Goal: Task Accomplishment & Management: Complete application form

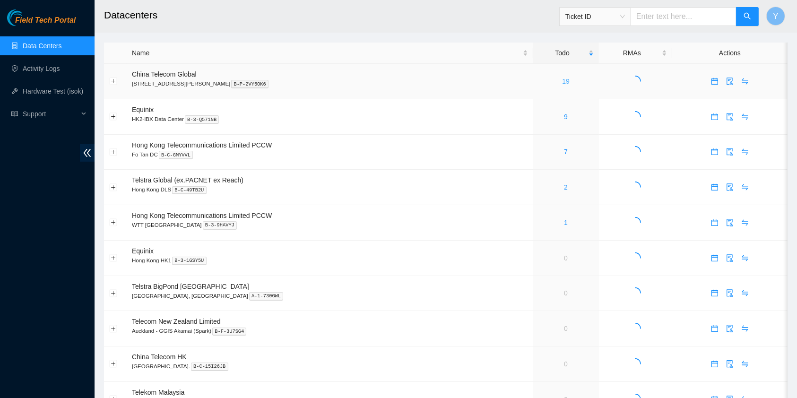
click at [562, 78] on link "19" at bounding box center [566, 82] width 8 height 8
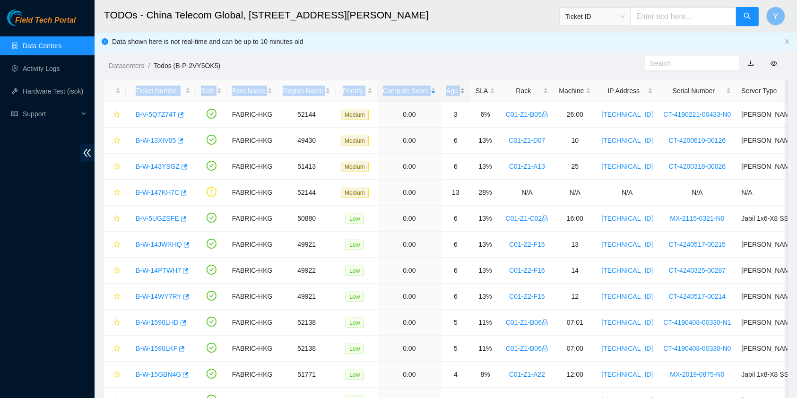
click at [458, 81] on main "TODOs - China Telecom Global, [STREET_ADDRESS][PERSON_NAME] Ticket ID Y Data sh…" at bounding box center [446, 302] width 702 height 605
click at [458, 86] on div "Age" at bounding box center [455, 91] width 19 height 10
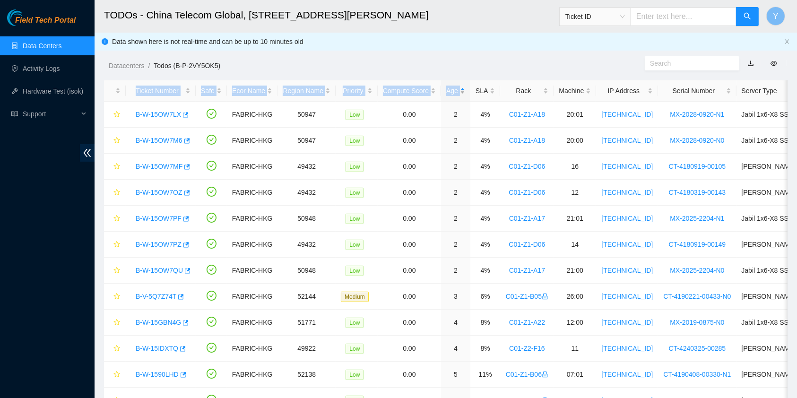
click at [458, 92] on div "Age" at bounding box center [455, 91] width 19 height 10
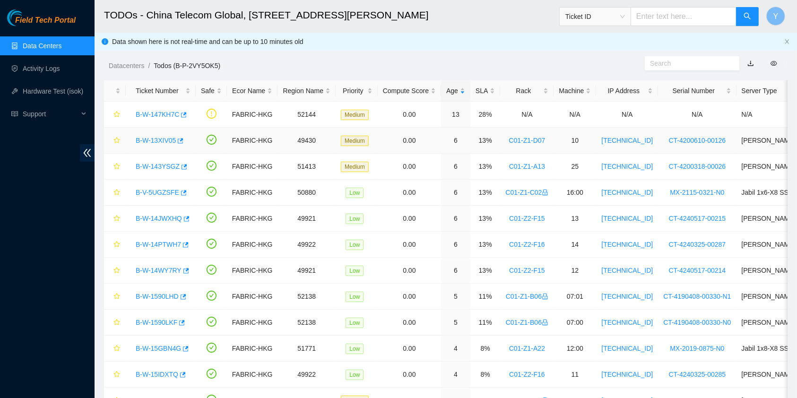
click at [159, 137] on link "B-W-13XIV05" at bounding box center [156, 141] width 40 height 8
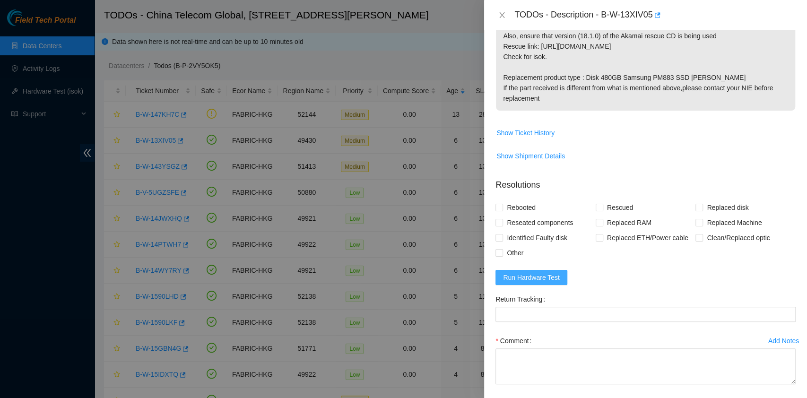
click at [545, 278] on span "Run Hardware Test" at bounding box center [531, 277] width 57 height 10
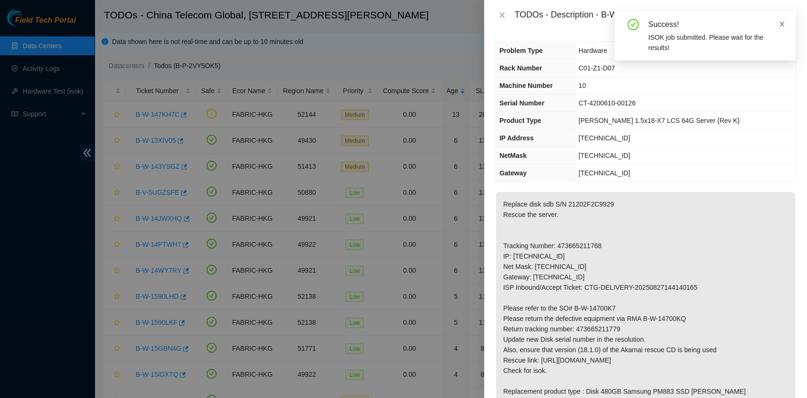
click at [779, 22] on icon "close" at bounding box center [781, 24] width 5 height 5
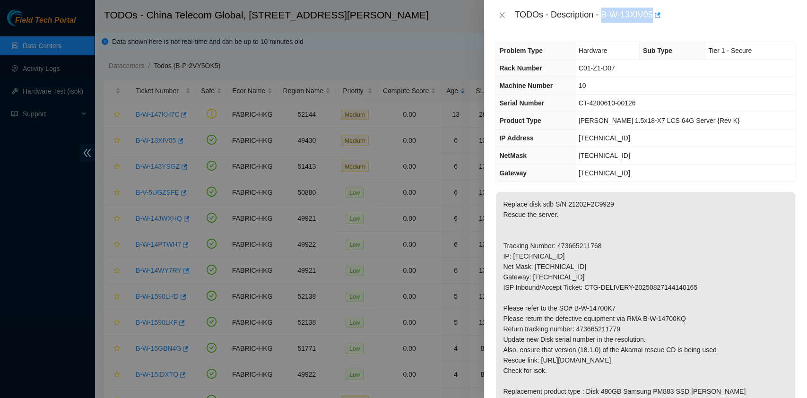
drag, startPoint x: 602, startPoint y: 15, endPoint x: 652, endPoint y: 28, distance: 51.5
click at [652, 28] on div "TODOs - Description - B-W-13XIV05" at bounding box center [645, 15] width 323 height 30
copy div "B-W-13XIV05"
click at [604, 344] on p "Replace disk sdb S/N 21202F2C9929 Rescue the server. Tracking Number: 473665211…" at bounding box center [645, 308] width 299 height 233
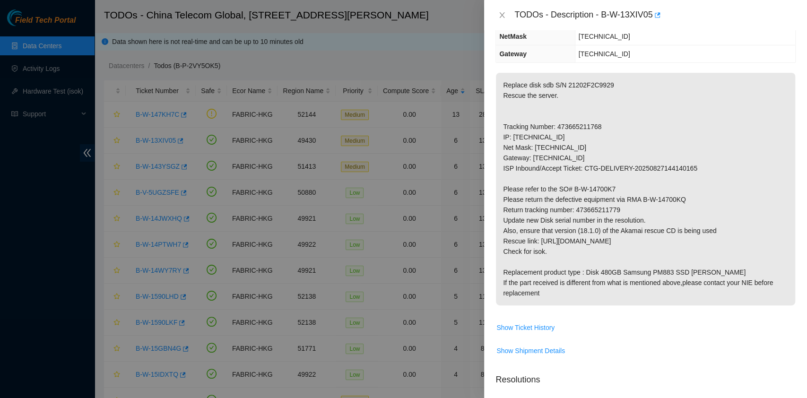
scroll to position [119, 0]
drag, startPoint x: 578, startPoint y: 208, endPoint x: 637, endPoint y: 208, distance: 59.6
click at [637, 208] on p "Replace disk sdb S/N 21202F2C9929 Rescue the server. Tracking Number: 473665211…" at bounding box center [645, 189] width 299 height 233
click at [579, 212] on p "Replace disk sdb S/N 21202F2C9929 Rescue the server. Tracking Number: 473665211…" at bounding box center [645, 189] width 299 height 233
drag, startPoint x: 576, startPoint y: 210, endPoint x: 675, endPoint y: 208, distance: 99.3
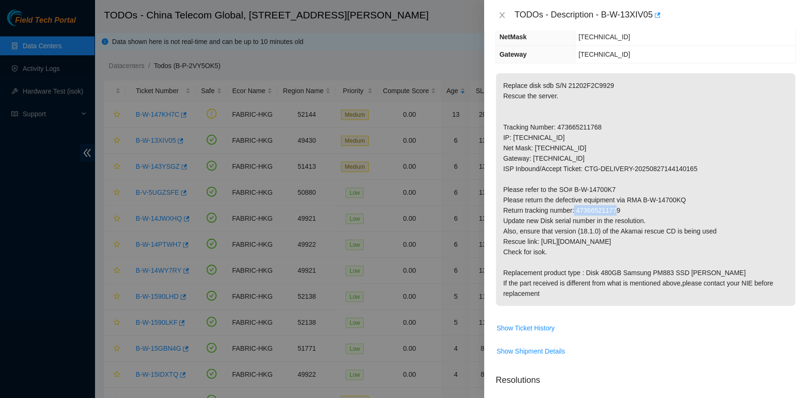
click at [675, 208] on p "Replace disk sdb S/N 21202F2C9929 Rescue the server. Tracking Number: 473665211…" at bounding box center [645, 189] width 299 height 233
copy p "473665211779"
click at [613, 108] on p "Replace disk sdb S/N 21202F2C9929 Rescue the server. Tracking Number: 473665211…" at bounding box center [645, 189] width 299 height 233
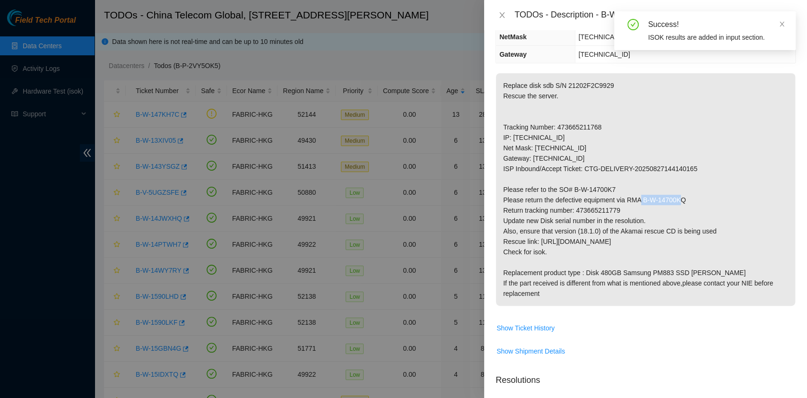
click at [685, 198] on p "Replace disk sdb S/N 21202F2C9929 Rescue the server. Tracking Number: 473665211…" at bounding box center [645, 189] width 299 height 233
copy p "B-W-14700KQ"
click at [660, 107] on p "Replace disk sdb S/N 21202F2C9929 Rescue the server. Tracking Number: 473665211…" at bounding box center [645, 189] width 299 height 233
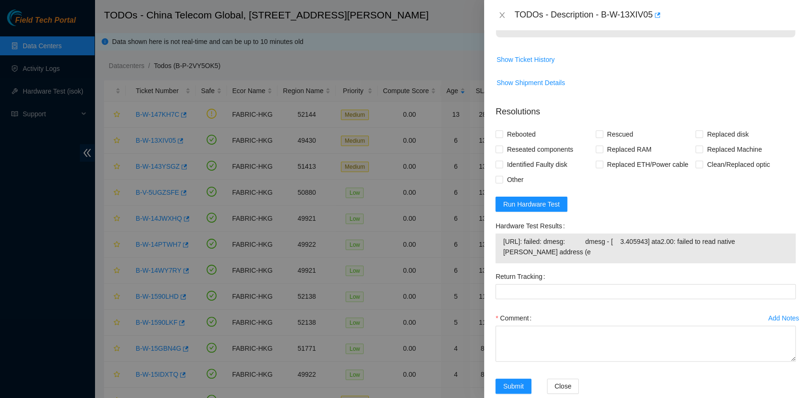
scroll to position [405, 0]
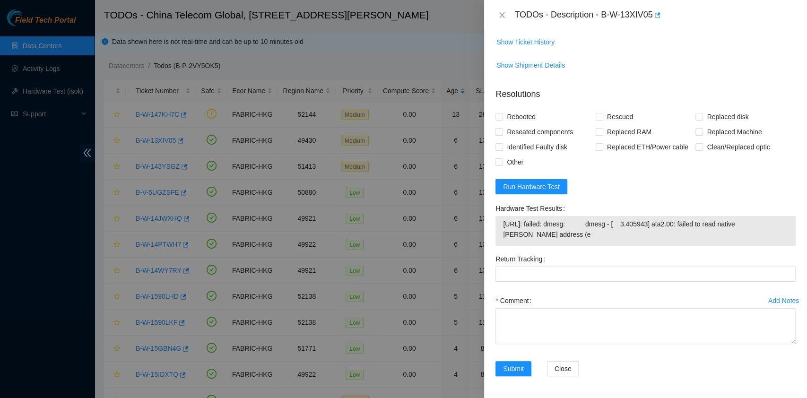
click at [542, 178] on form "Resolutions Rebooted Rescued Replaced disk Reseated components Replaced RAM Rep…" at bounding box center [645, 233] width 300 height 307
click at [542, 181] on span "Run Hardware Test" at bounding box center [531, 186] width 57 height 10
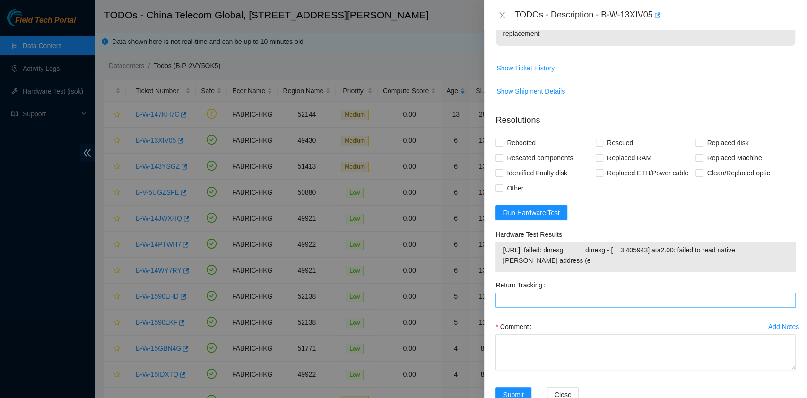
scroll to position [380, 0]
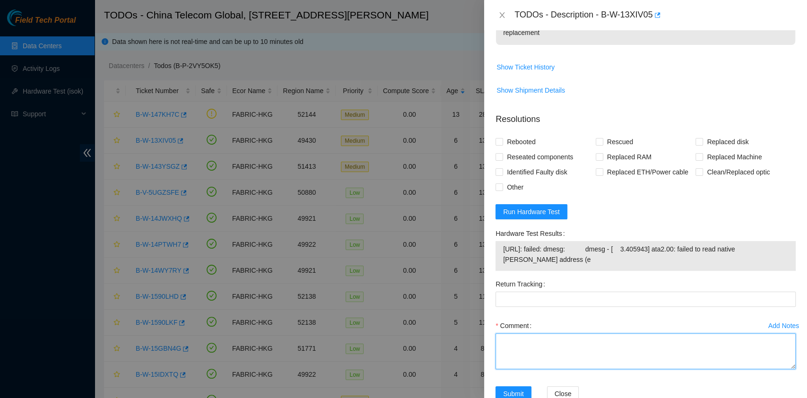
click at [559, 343] on textarea "Comment" at bounding box center [645, 351] width 300 height 36
paste textarea "New Disk Serial - S5YJNA0R300491"
type textarea "New Disk Serial - S5YJNA0R300491 disk replaced kiosk getting a different message"
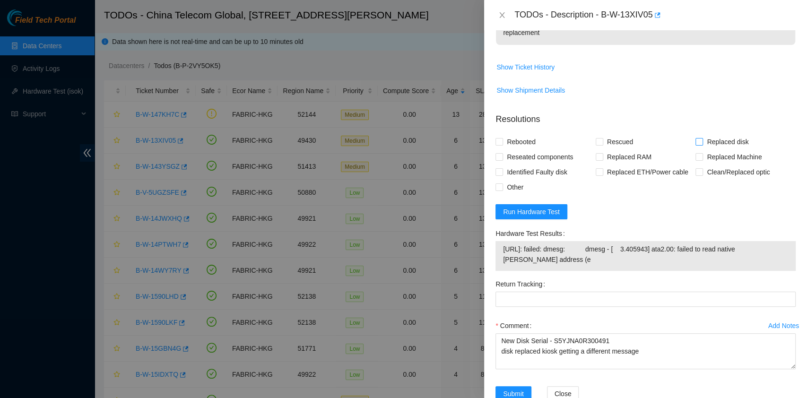
click at [705, 138] on span "Replaced disk" at bounding box center [727, 141] width 49 height 15
click at [702, 138] on input "Replaced disk" at bounding box center [698, 141] width 7 height 7
checkbox input "true"
click at [599, 142] on span at bounding box center [600, 142] width 8 height 8
click at [599, 142] on input "Rescued" at bounding box center [599, 141] width 7 height 7
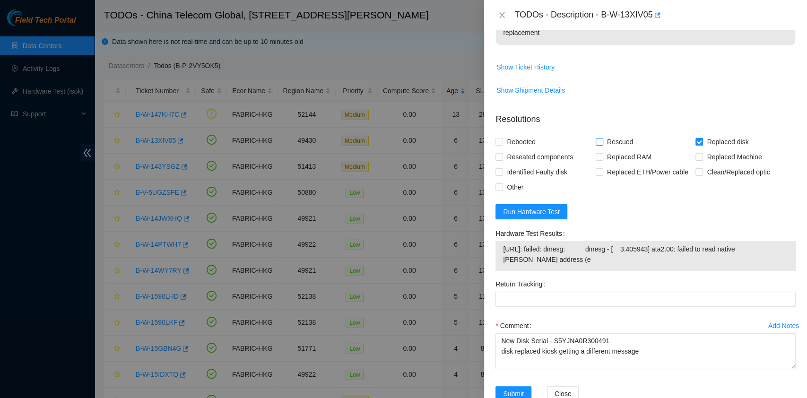
checkbox input "true"
click at [534, 138] on span "Rebooted" at bounding box center [521, 141] width 36 height 15
click at [502, 138] on input "Rebooted" at bounding box center [498, 141] width 7 height 7
checkbox input "true"
click at [531, 154] on span "Reseated components" at bounding box center [540, 156] width 74 height 15
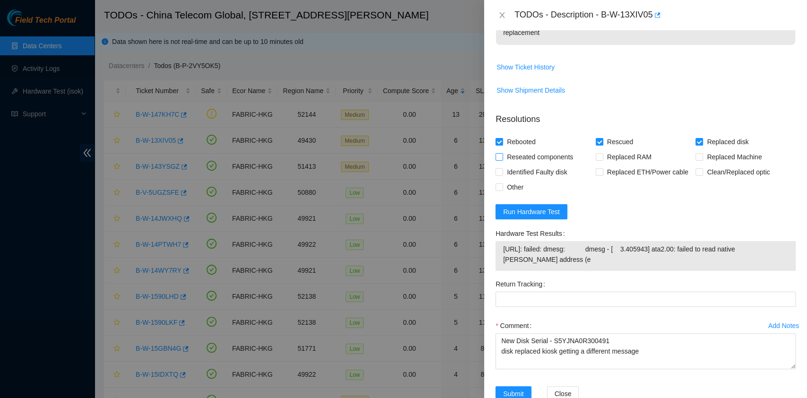
click at [502, 154] on input "Reseated components" at bounding box center [498, 156] width 7 height 7
checkbox input "true"
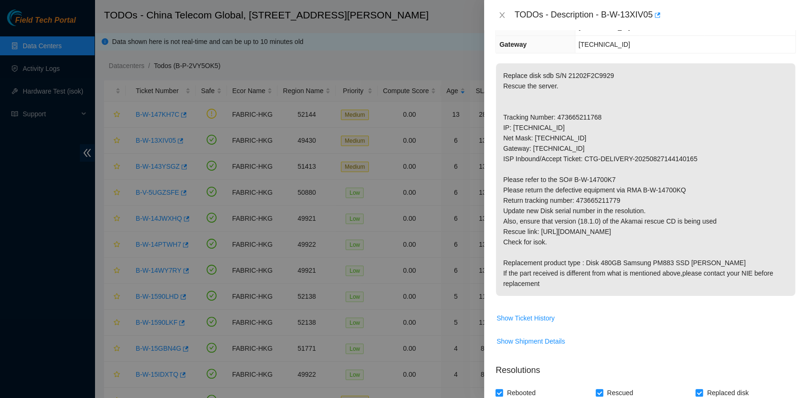
scroll to position [128, 0]
drag, startPoint x: 620, startPoint y: 200, endPoint x: 576, endPoint y: 202, distance: 44.0
click at [576, 202] on p "Replace disk sdb S/N 21202F2C9929 Rescue the server. Tracking Number: 473665211…" at bounding box center [645, 180] width 299 height 233
copy p "473665211779"
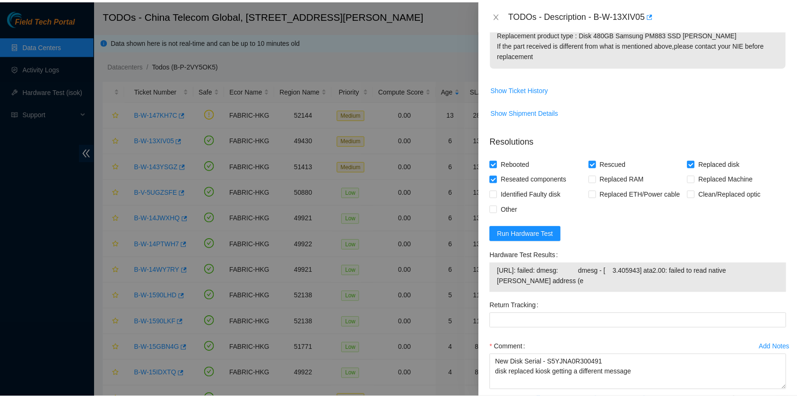
scroll to position [405, 0]
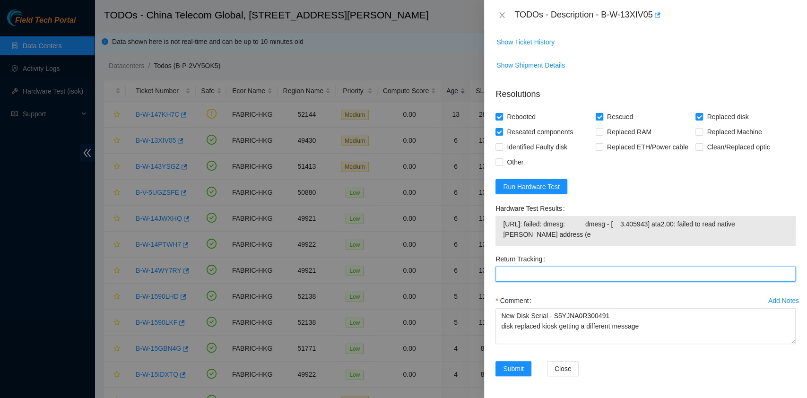
click at [508, 275] on Tracking "Return Tracking" at bounding box center [645, 274] width 300 height 15
paste Tracking "473665211779"
type Tracking "473665211779"
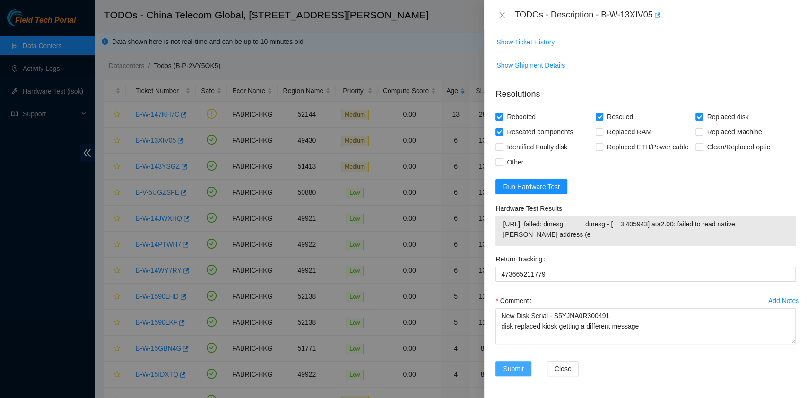
click at [522, 366] on span "Submit" at bounding box center [513, 368] width 21 height 10
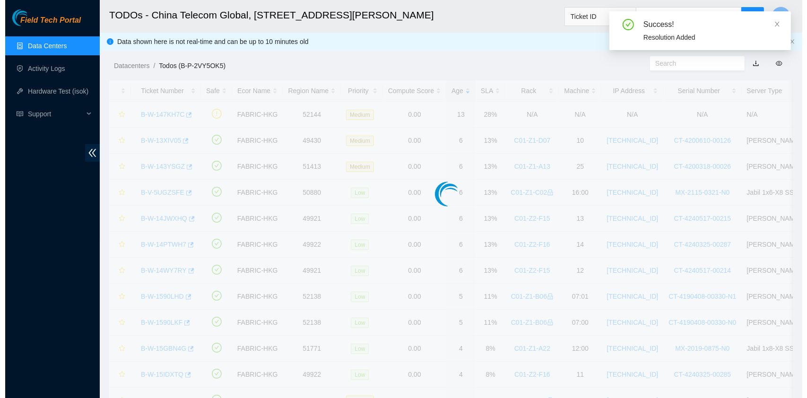
scroll to position [241, 0]
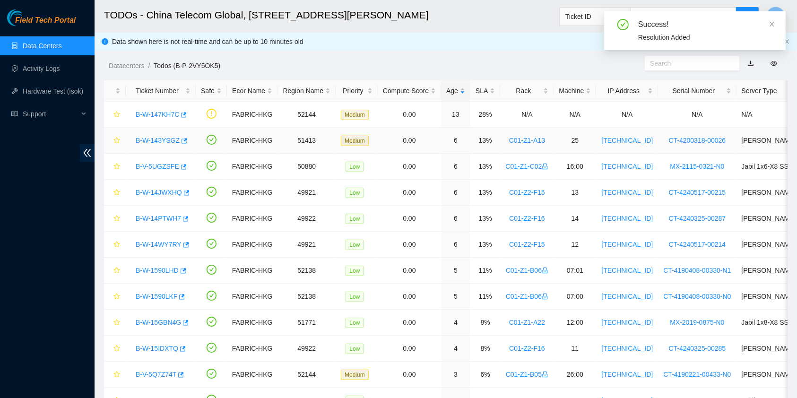
drag, startPoint x: 164, startPoint y: 138, endPoint x: 179, endPoint y: 146, distance: 17.1
click at [164, 138] on link "B-W-143YSGZ" at bounding box center [158, 141] width 44 height 8
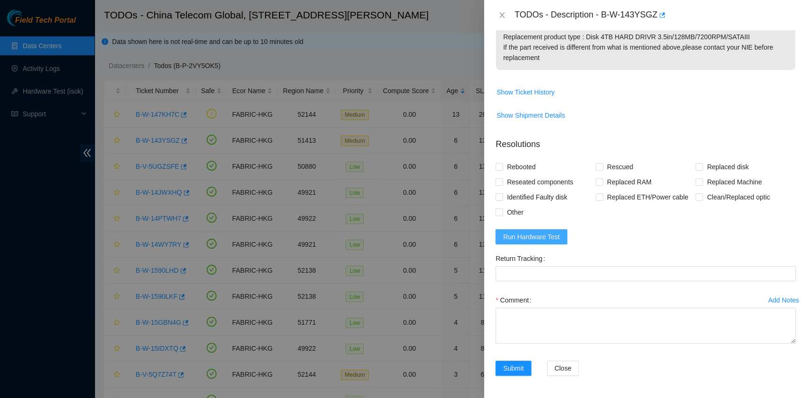
click at [560, 232] on button "Run Hardware Test" at bounding box center [531, 236] width 72 height 15
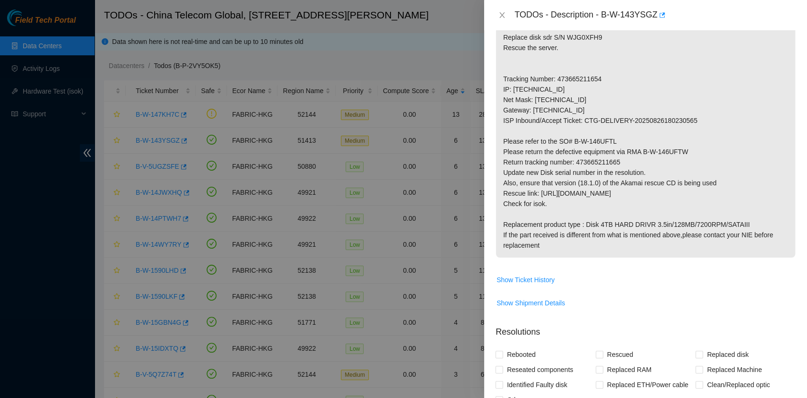
scroll to position [166, 0]
click at [579, 77] on p "Replace disk sdr S/N WJG0XFH9 Rescue the server. Tracking Number: 473665211654 …" at bounding box center [645, 142] width 299 height 233
click at [783, 25] on icon "close" at bounding box center [781, 24] width 5 height 5
drag, startPoint x: 601, startPoint y: 15, endPoint x: 665, endPoint y: 29, distance: 66.4
click at [665, 29] on div "TODOs - Description - B-W-143YSGZ" at bounding box center [645, 15] width 323 height 30
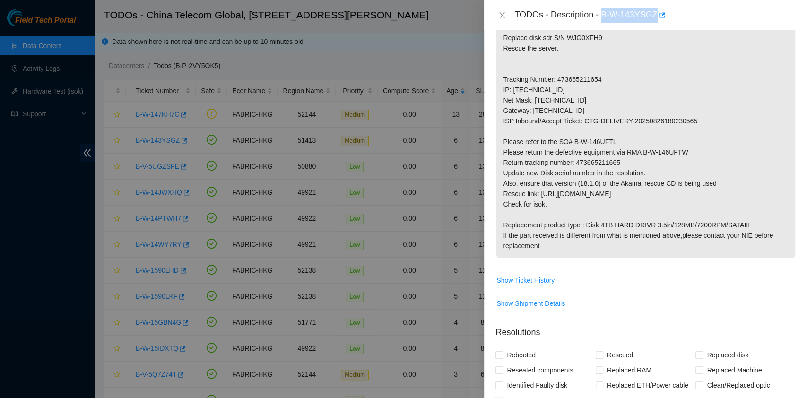
copy div "B-W-143YSGZ"
click at [636, 92] on p "Replace disk sdr S/N WJG0XFH9 Rescue the server. Tracking Number: 473665211654 …" at bounding box center [645, 142] width 299 height 233
drag, startPoint x: 578, startPoint y: 164, endPoint x: 633, endPoint y: 165, distance: 54.8
click at [633, 165] on p "Replace disk sdr S/N WJG0XFH9 Rescue the server. Tracking Number: 473665211654 …" at bounding box center [645, 142] width 299 height 233
click at [590, 162] on p "Replace disk sdr S/N WJG0XFH9 Rescue the server. Tracking Number: 473665211654 …" at bounding box center [645, 142] width 299 height 233
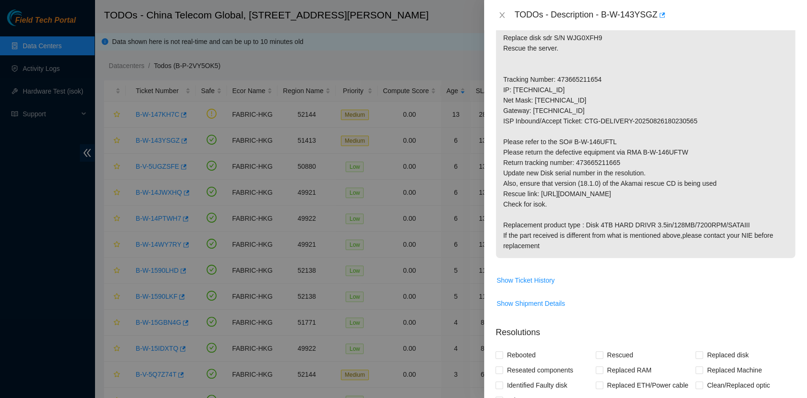
click at [579, 164] on p "Replace disk sdr S/N WJG0XFH9 Rescue the server. Tracking Number: 473665211654 …" at bounding box center [645, 142] width 299 height 233
drag, startPoint x: 576, startPoint y: 164, endPoint x: 622, endPoint y: 164, distance: 45.8
click at [622, 164] on p "Replace disk sdr S/N WJG0XFH9 Rescue the server. Tracking Number: 473665211654 …" at bounding box center [645, 142] width 299 height 233
copy p "473665211665"
click at [602, 94] on p "Replace disk sdr S/N WJG0XFH9 Rescue the server. Tracking Number: 473665211654 …" at bounding box center [645, 142] width 299 height 233
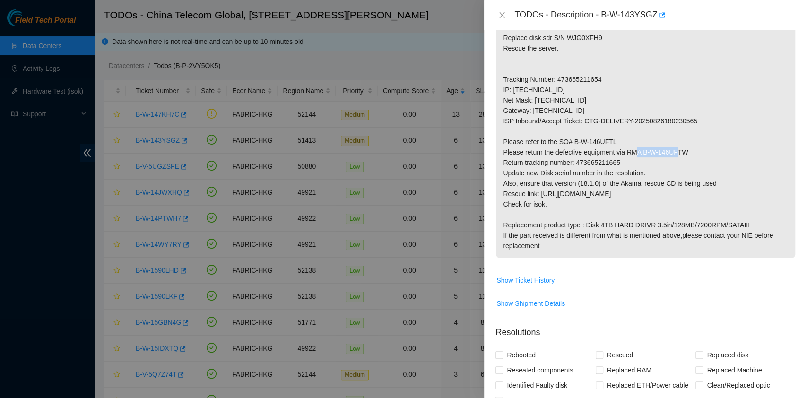
drag, startPoint x: 642, startPoint y: 150, endPoint x: 727, endPoint y: 150, distance: 85.1
click at [727, 150] on p "Replace disk sdr S/N WJG0XFH9 Rescue the server. Tracking Number: 473665211654 …" at bounding box center [645, 142] width 299 height 233
copy p "B-W-146UFTW"
click at [674, 67] on p "Replace disk sdr S/N WJG0XFH9 Rescue the server. Tracking Number: 473665211654 …" at bounding box center [645, 142] width 299 height 233
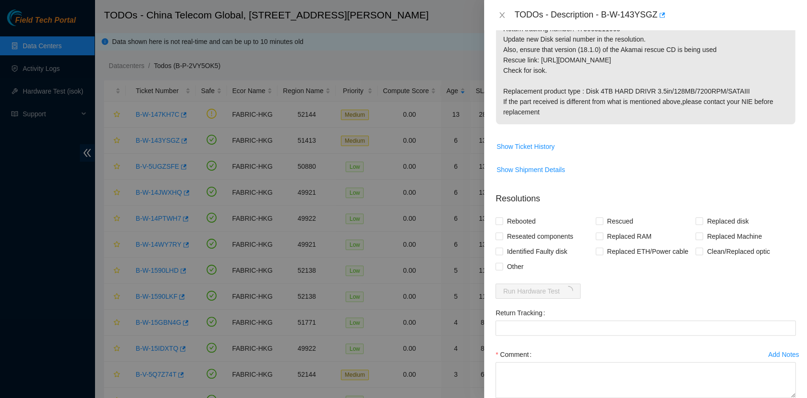
scroll to position [340, 0]
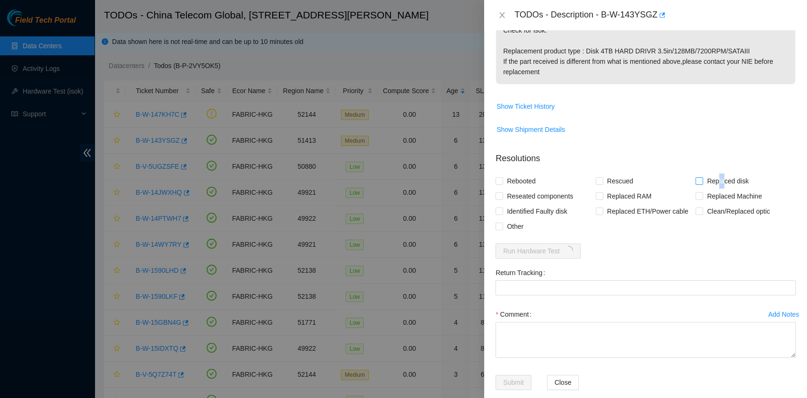
click at [717, 184] on span "Replaced disk" at bounding box center [727, 180] width 49 height 15
click at [634, 182] on div "Rescued" at bounding box center [646, 180] width 100 height 15
click at [586, 180] on div "Rebooted" at bounding box center [545, 180] width 100 height 15
click at [596, 181] on input "Rescued" at bounding box center [599, 180] width 7 height 7
checkbox input "true"
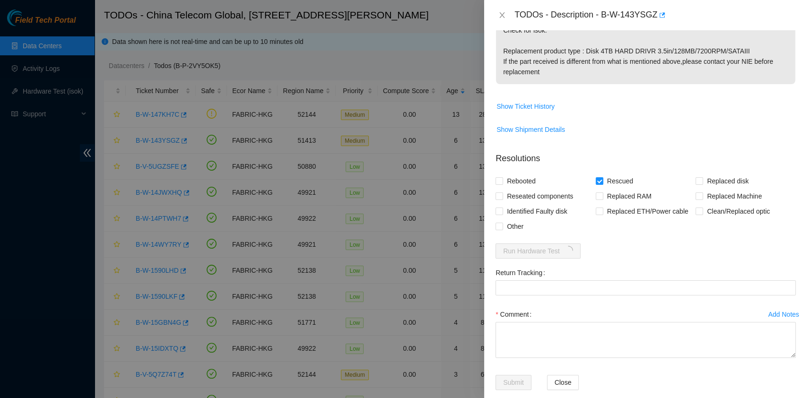
click at [546, 181] on div "Rebooted" at bounding box center [545, 180] width 100 height 15
click at [515, 184] on span "Rebooted" at bounding box center [521, 180] width 36 height 15
click at [502, 184] on input "Rebooted" at bounding box center [498, 180] width 7 height 7
checkbox input "true"
click at [515, 199] on span "Reseated components" at bounding box center [540, 196] width 74 height 15
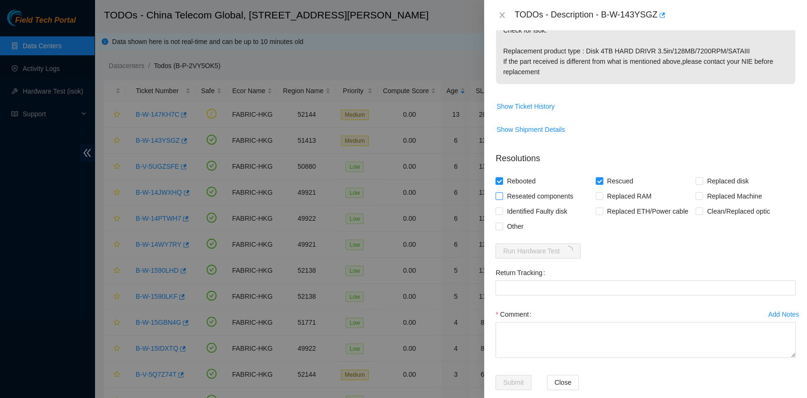
click at [502, 199] on input "Reseated components" at bounding box center [498, 195] width 7 height 7
checkbox input "true"
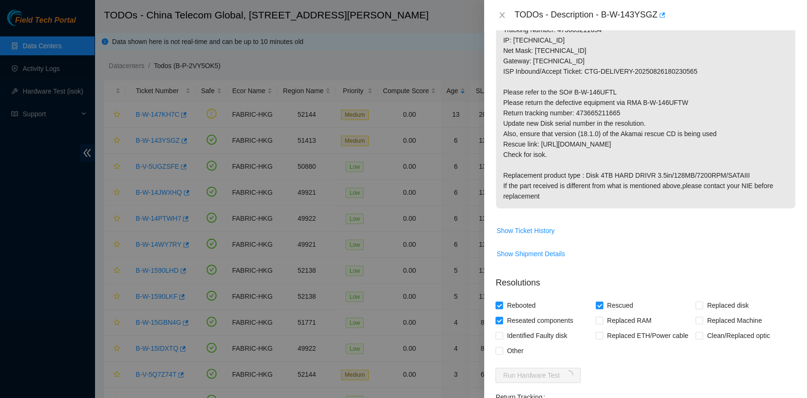
scroll to position [216, 0]
drag, startPoint x: 614, startPoint y: 112, endPoint x: 577, endPoint y: 111, distance: 37.8
click at [577, 111] on p "Replace disk sdr S/N WJG0XFH9 Rescue the server. Tracking Number: 473665211654 …" at bounding box center [645, 92] width 299 height 233
copy p "473665211665"
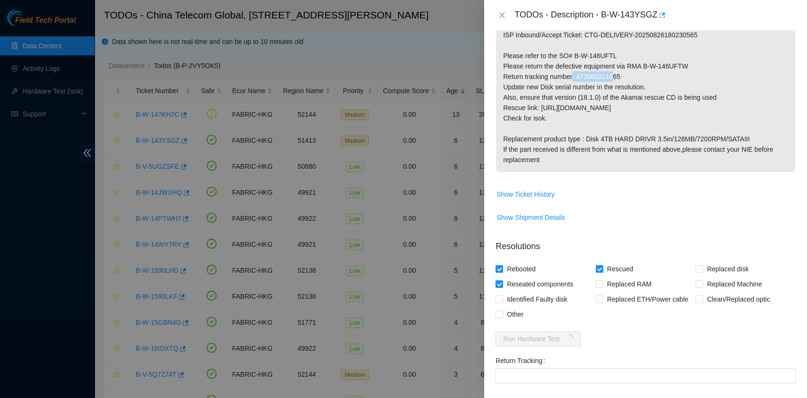
scroll to position [354, 0]
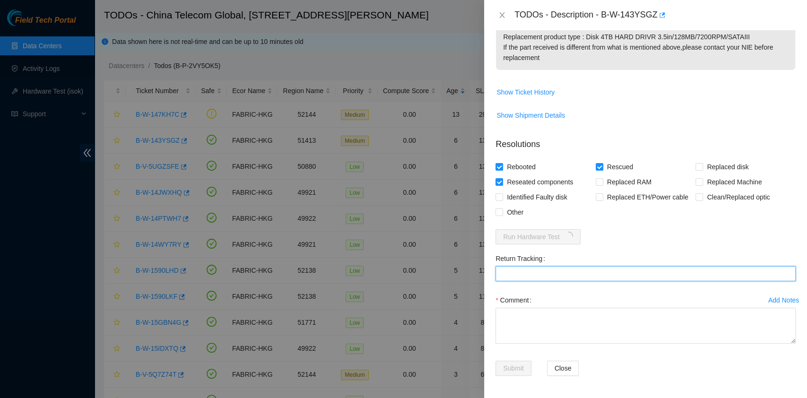
click at [544, 274] on Tracking "Return Tracking" at bounding box center [645, 273] width 300 height 15
paste Tracking "473665211665"
type Tracking "473665211665"
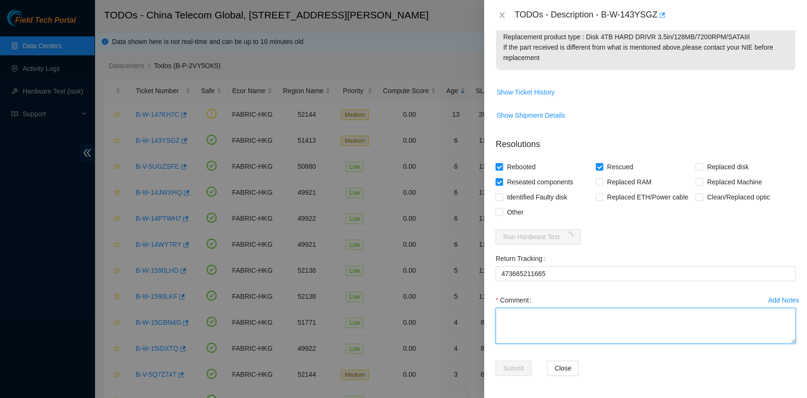
click at [544, 329] on textarea "Comment" at bounding box center [645, 326] width 300 height 36
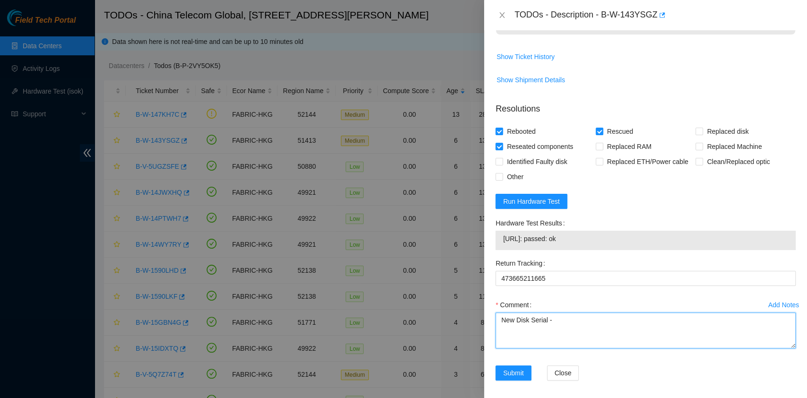
scroll to position [395, 0]
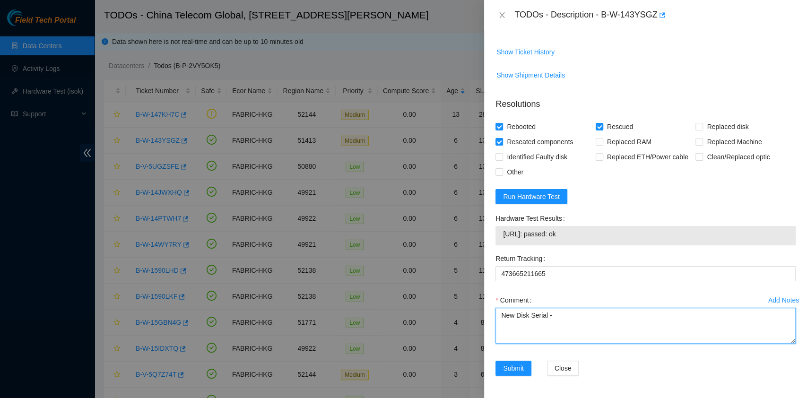
drag, startPoint x: 569, startPoint y: 319, endPoint x: 412, endPoint y: 311, distance: 157.1
click at [412, 311] on div "TODOs - Description - B-W-143YSGZ Problem Type Hardware Sub Type Tier 1 - Secur…" at bounding box center [403, 199] width 807 height 398
paste textarea "Z1Z8qG44"
type textarea "New Disk Serial - Z1Z8qG44 PASS OK"
drag, startPoint x: 574, startPoint y: 339, endPoint x: 452, endPoint y: 310, distance: 125.9
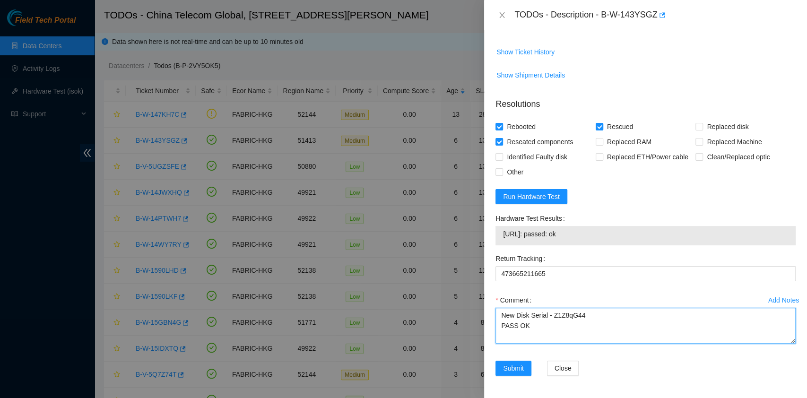
click at [452, 310] on div "TODOs - Description - B-W-143YSGZ Problem Type Hardware Sub Type Tier 1 - Secur…" at bounding box center [403, 199] width 807 height 398
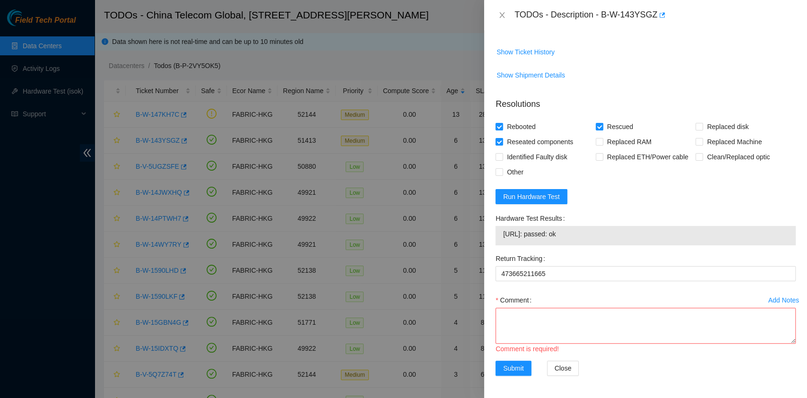
click at [505, 19] on div "TODOs - Description - B-W-143YSGZ" at bounding box center [645, 15] width 300 height 15
click at [503, 17] on icon "close" at bounding box center [502, 15] width 8 height 8
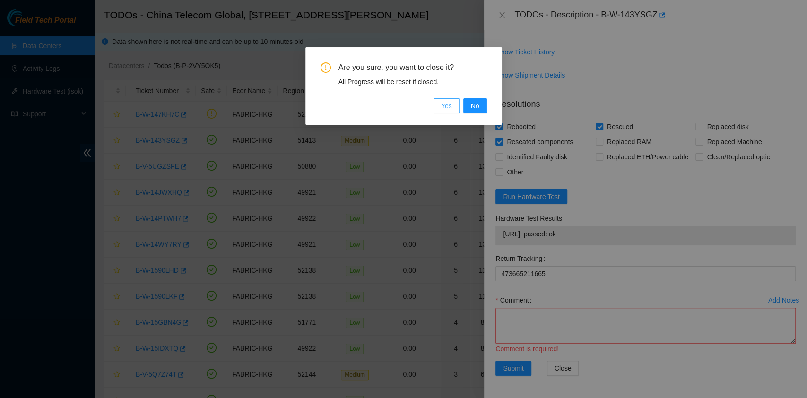
click at [452, 105] on button "Yes" at bounding box center [446, 105] width 26 height 15
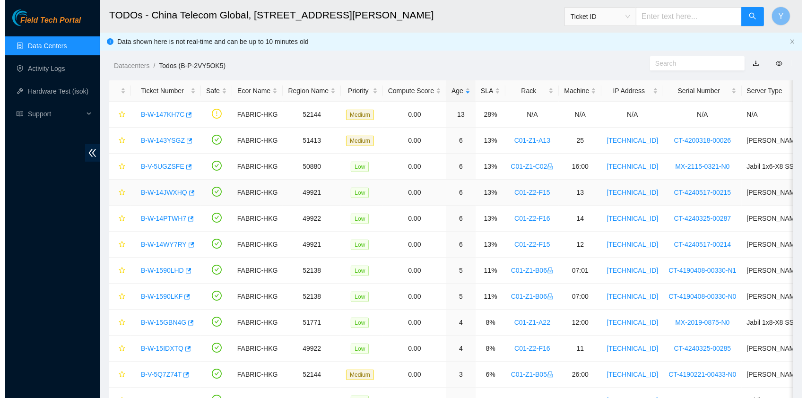
scroll to position [241, 0]
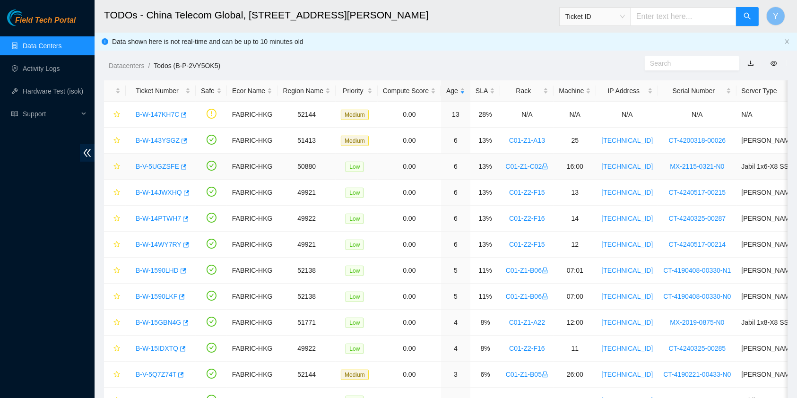
click at [161, 163] on link "B-V-5UGZSFE" at bounding box center [157, 167] width 43 height 8
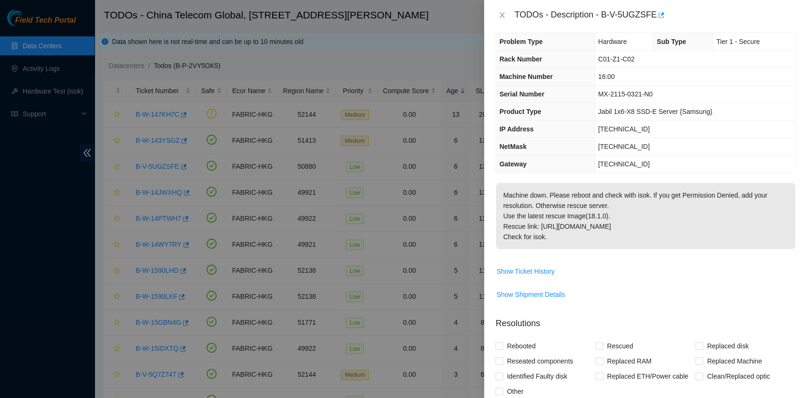
scroll to position [0, 0]
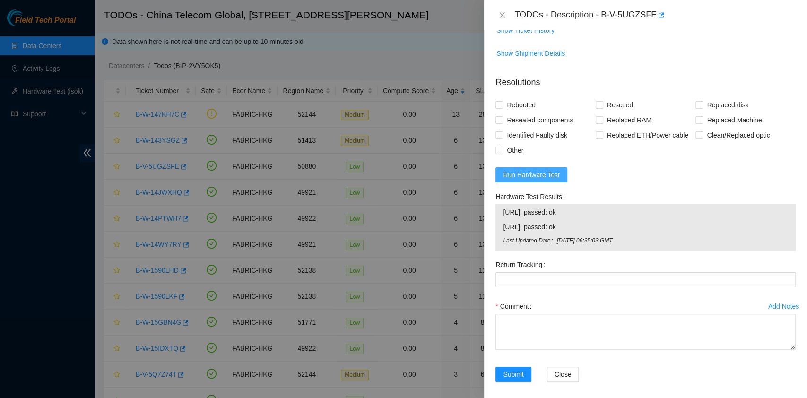
click at [534, 172] on span "Run Hardware Test" at bounding box center [531, 175] width 57 height 10
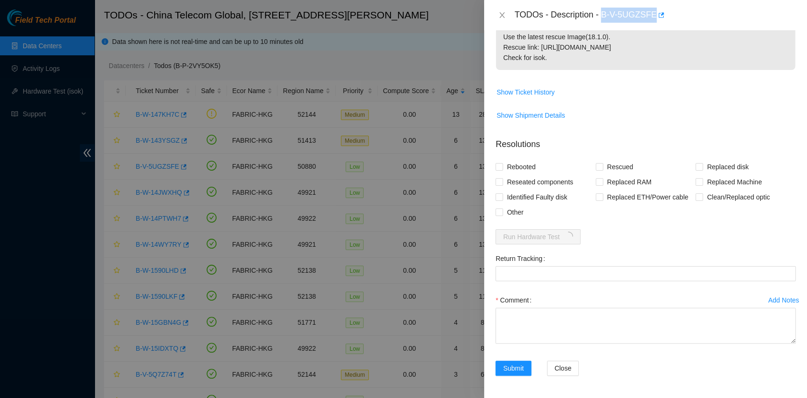
drag, startPoint x: 601, startPoint y: 15, endPoint x: 654, endPoint y: 24, distance: 53.2
click at [654, 24] on div "TODOs - Description - B-V-5UGZSFE" at bounding box center [645, 15] width 323 height 30
copy div "B-V-5UGZSFE"
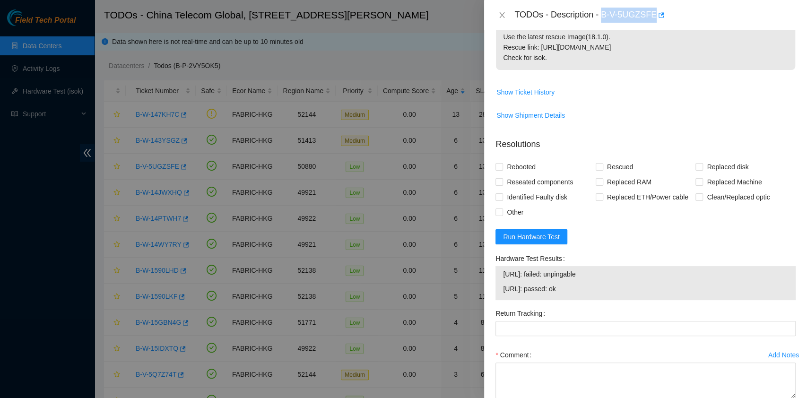
scroll to position [243, 0]
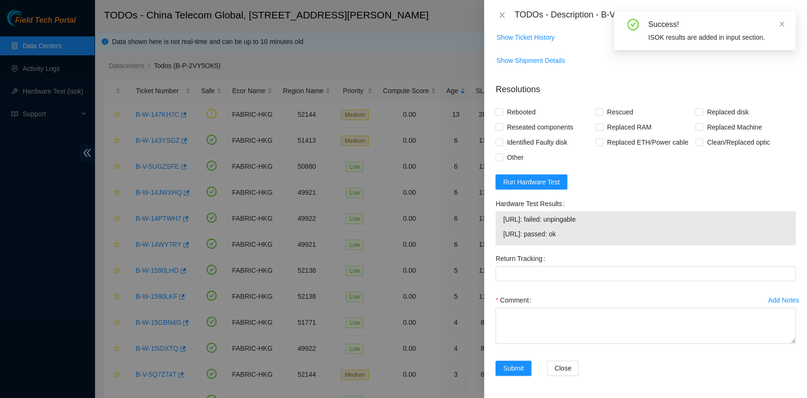
click at [786, 15] on div "Success! ISOK results are added in input section." at bounding box center [704, 30] width 181 height 39
click at [786, 22] on div "Success! ISOK results are added in input section." at bounding box center [704, 30] width 181 height 39
click at [784, 24] on icon "close" at bounding box center [781, 24] width 7 height 7
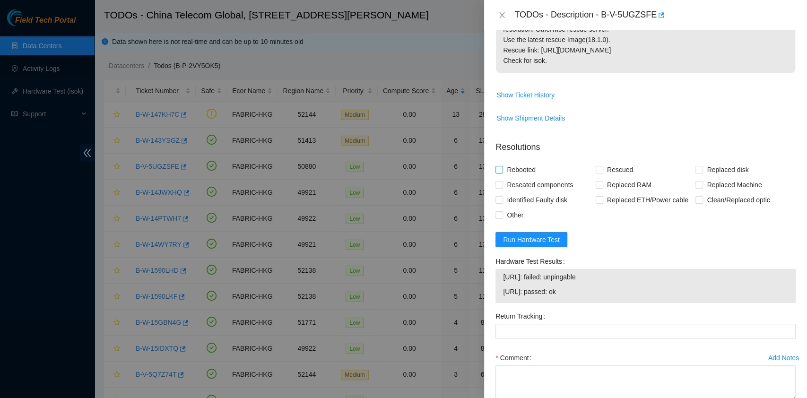
scroll to position [186, 0]
click at [509, 171] on span "Rebooted" at bounding box center [521, 169] width 36 height 15
click at [502, 171] on input "Rebooted" at bounding box center [498, 168] width 7 height 7
checkbox input "true"
click at [518, 187] on span "Reseated components" at bounding box center [540, 184] width 74 height 15
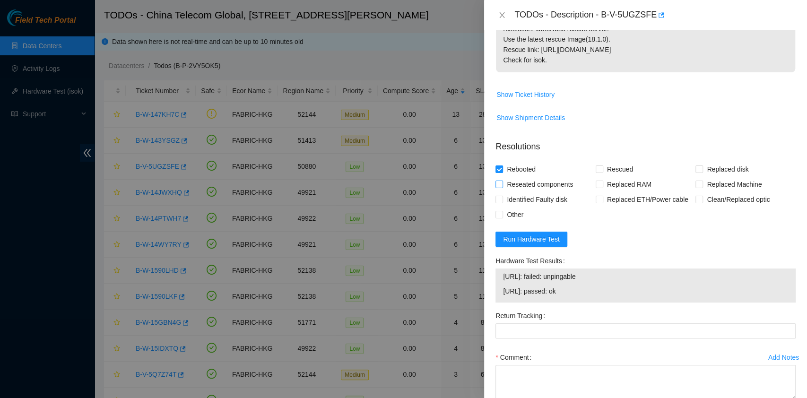
click at [502, 187] on input "Reseated components" at bounding box center [498, 184] width 7 height 7
checkbox input "true"
click at [557, 357] on div "Comment" at bounding box center [645, 357] width 300 height 15
click at [557, 360] on div "Comment" at bounding box center [645, 357] width 300 height 15
click at [557, 366] on textarea "Comment" at bounding box center [645, 383] width 300 height 36
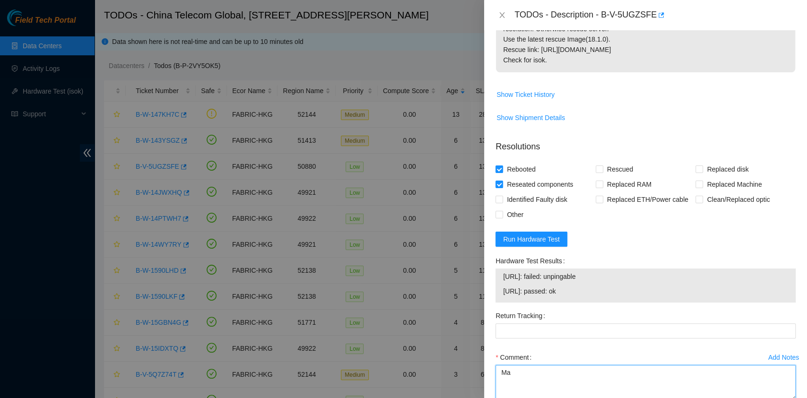
type textarea "M"
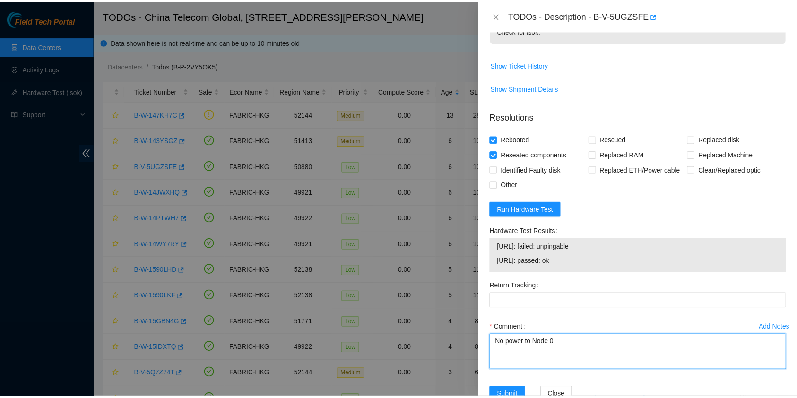
scroll to position [243, 0]
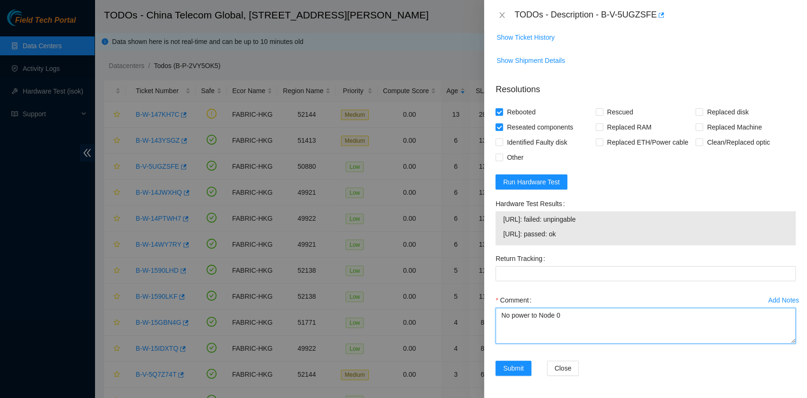
type textarea "No power to Node 0"
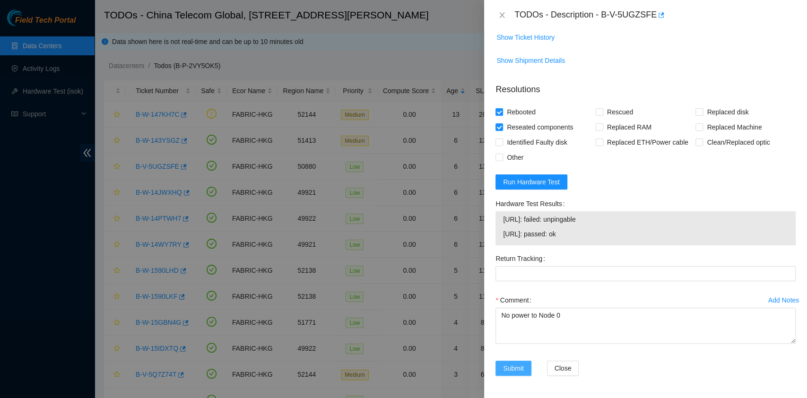
click at [514, 367] on span "Submit" at bounding box center [513, 368] width 21 height 10
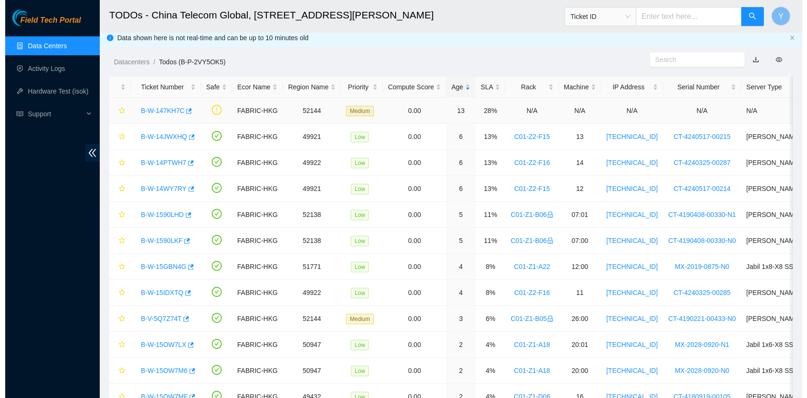
scroll to position [0, 0]
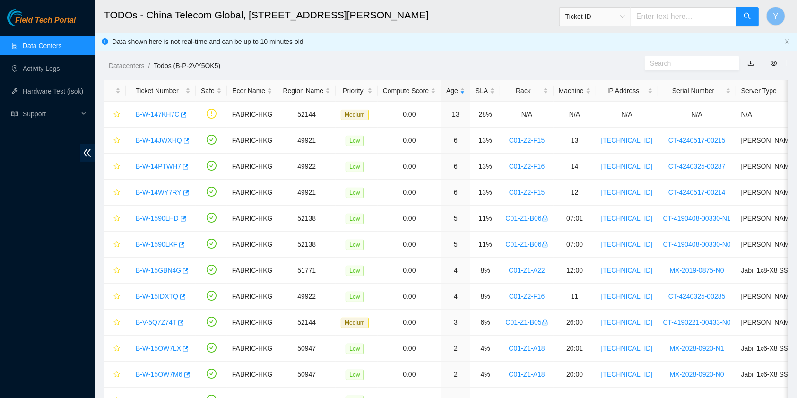
click at [37, 50] on link "Data Centers" at bounding box center [42, 46] width 39 height 8
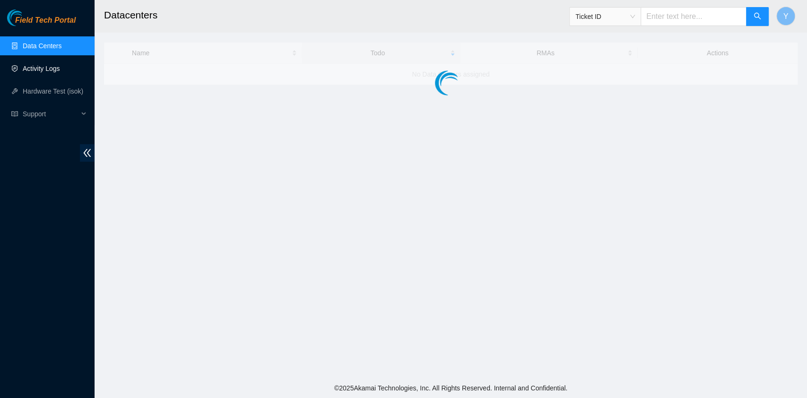
click at [38, 65] on link "Activity Logs" at bounding box center [41, 69] width 37 height 8
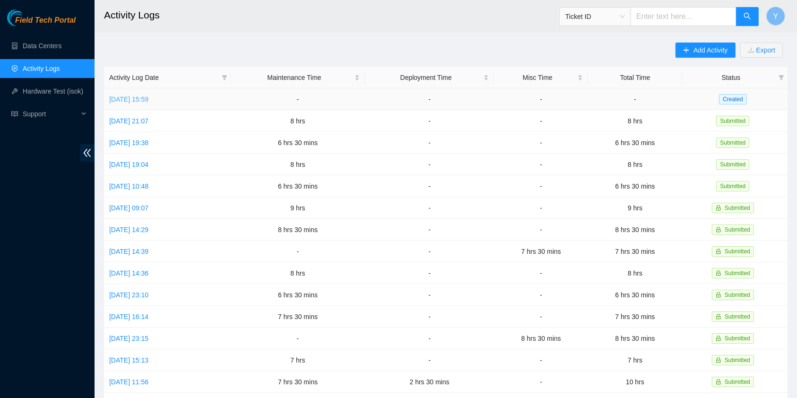
click at [148, 96] on link "[DATE] 15:59" at bounding box center [128, 99] width 39 height 8
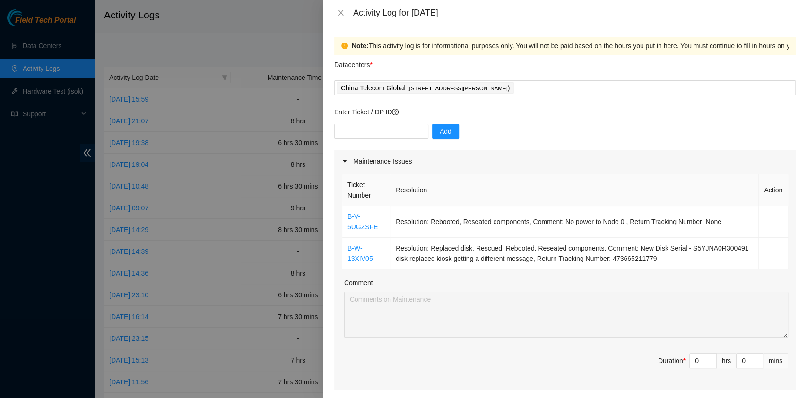
click at [375, 144] on div "Add" at bounding box center [564, 137] width 461 height 26
click at [374, 135] on input "text" at bounding box center [381, 131] width 94 height 15
paste input "B-W-14JWXHQ"
type input "B-W-14JWXHQ"
click at [432, 134] on button "Add" at bounding box center [445, 131] width 27 height 15
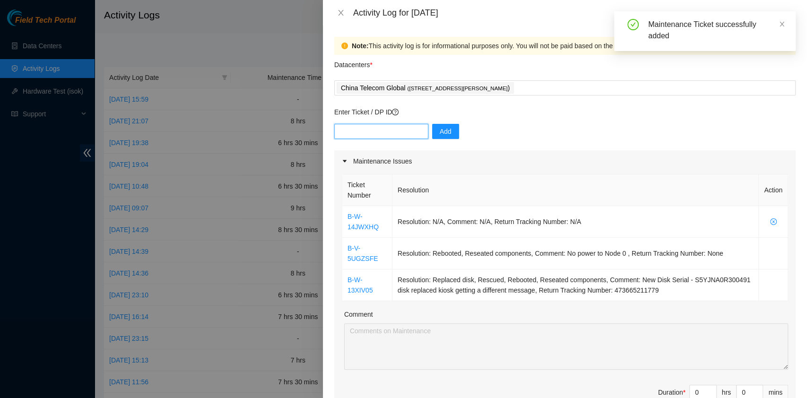
click at [382, 134] on input "text" at bounding box center [381, 131] width 94 height 15
paste input "B-V-5UGZSFE"
type input "B-V-5UGZSFE"
click at [432, 132] on button "Add" at bounding box center [445, 131] width 27 height 15
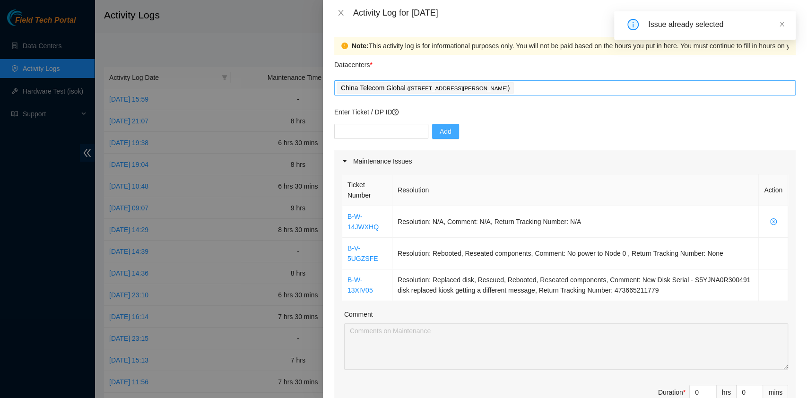
click at [570, 86] on div "China Telecom Global ( [STREET_ADDRESS][PERSON_NAME] )" at bounding box center [565, 87] width 457 height 13
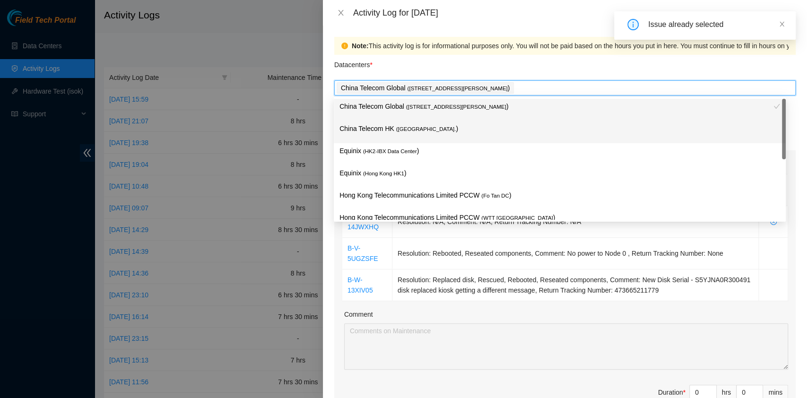
click at [458, 138] on div "China Telecom HK ( [GEOGRAPHIC_DATA] )" at bounding box center [559, 131] width 440 height 17
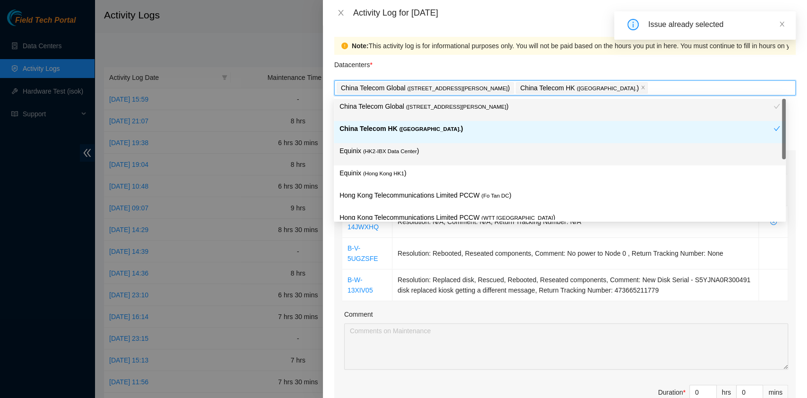
click at [436, 156] on p "Equinix ( HK2-IBX Data Center )" at bounding box center [559, 151] width 440 height 11
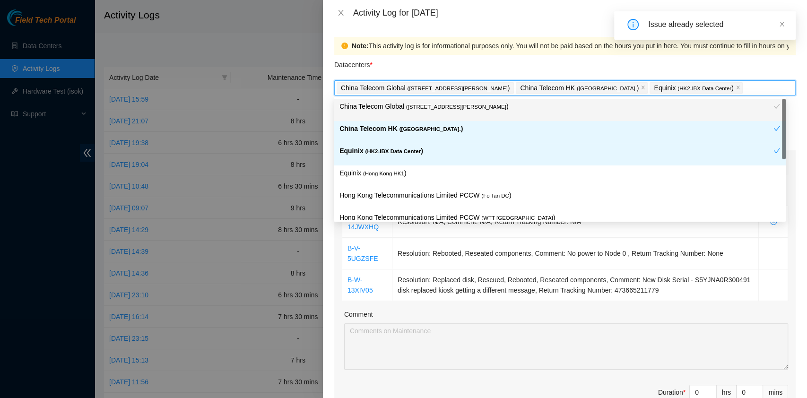
click at [424, 173] on p "Equinix ( [GEOGRAPHIC_DATA] HK1 )" at bounding box center [559, 173] width 440 height 11
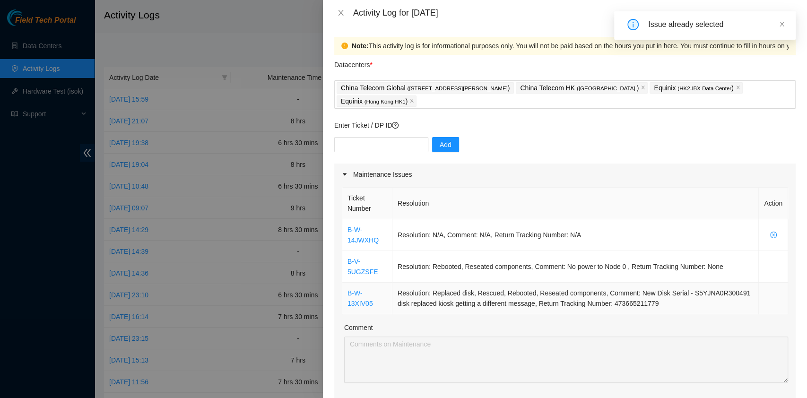
click at [553, 290] on td "Resolution: Replaced disk, Rescued, Rebooted, Reseated components, Comment: New…" at bounding box center [575, 299] width 366 height 32
click at [391, 149] on input "text" at bounding box center [381, 144] width 94 height 15
paste input "B-W-146UFTW"
click at [333, 146] on div "Note: This activity log is for informational purposes only. You will not be pai…" at bounding box center [565, 212] width 484 height 372
click at [339, 145] on input "B-W-146UFTW" at bounding box center [381, 144] width 94 height 15
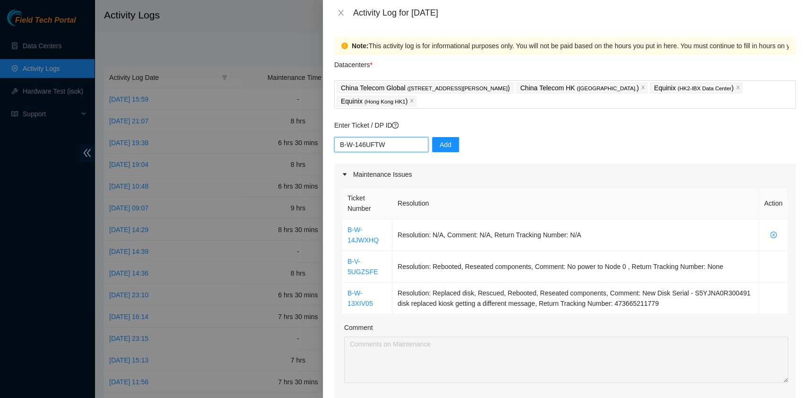
type input "B-W-146UFTW"
click at [447, 143] on button "Add" at bounding box center [445, 144] width 27 height 15
click at [400, 242] on td "Resolution: N/A, Comment: N/A, Return Tracking Number: N/A" at bounding box center [575, 235] width 366 height 32
click at [372, 137] on input "text" at bounding box center [381, 144] width 94 height 15
paste input "B-W-143YSGZ"
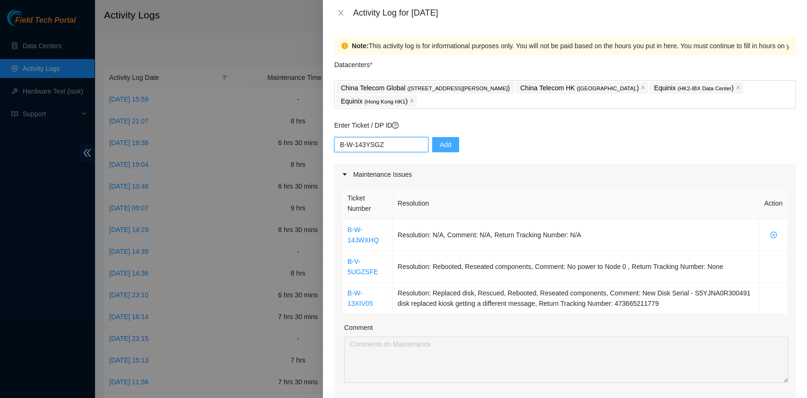
type input "B-W-143YSGZ"
click at [438, 149] on button "Add" at bounding box center [445, 144] width 27 height 15
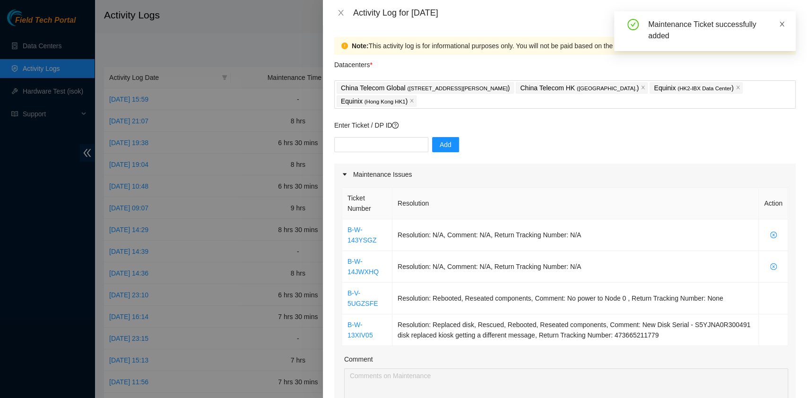
click at [782, 25] on icon "close" at bounding box center [781, 24] width 7 height 7
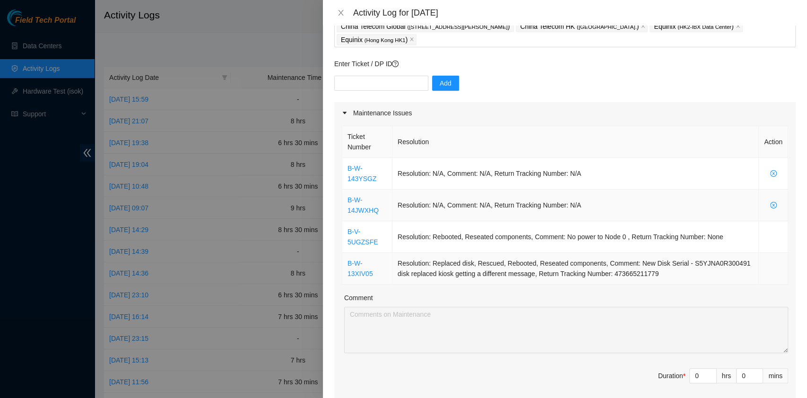
scroll to position [62, 0]
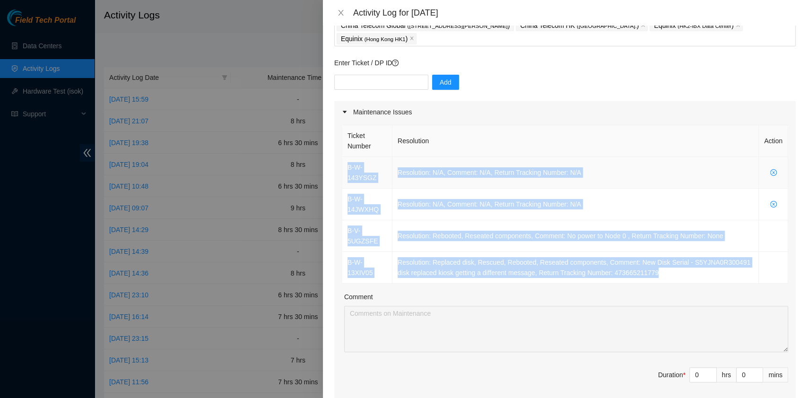
drag, startPoint x: 670, startPoint y: 278, endPoint x: 346, endPoint y: 163, distance: 344.3
click at [346, 163] on tbody "B-W-143YSGZ Resolution: N/A, Comment: N/A, Return Tracking Number: N/A B-W-14JW…" at bounding box center [565, 220] width 446 height 127
copy tbody "B-W-143YSGZ Resolution: N/A, Comment: N/A, Return Tracking Number: N/A B-W-14JW…"
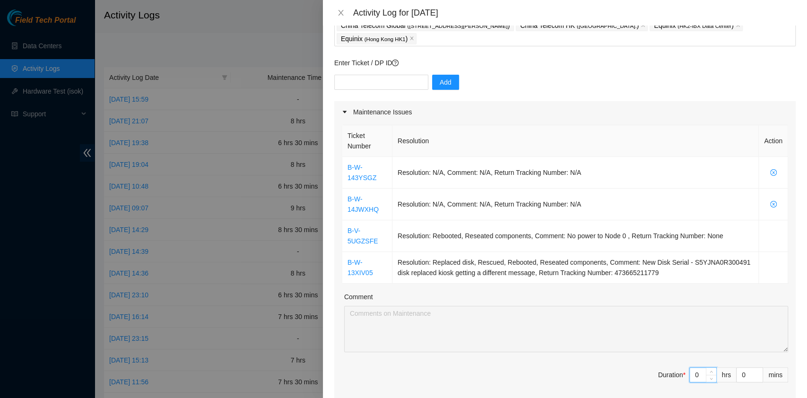
drag, startPoint x: 691, startPoint y: 375, endPoint x: 632, endPoint y: 371, distance: 59.2
click at [632, 371] on span "Duration * 0 hrs 0 mins" at bounding box center [565, 380] width 446 height 26
type input "7"
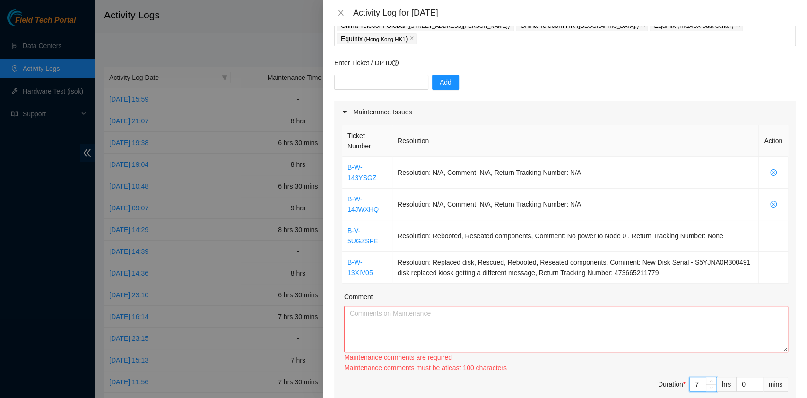
type input "7"
click at [428, 335] on textarea "Comment" at bounding box center [566, 329] width 444 height 46
paste textarea "B-W-143YSGZ Resolution: N/A, Comment: N/A, Return Tracking Number: N/A B-W-14JW…"
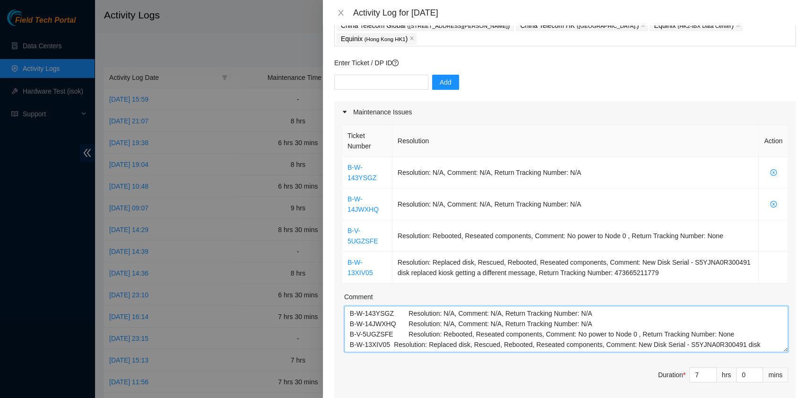
scroll to position [8, 0]
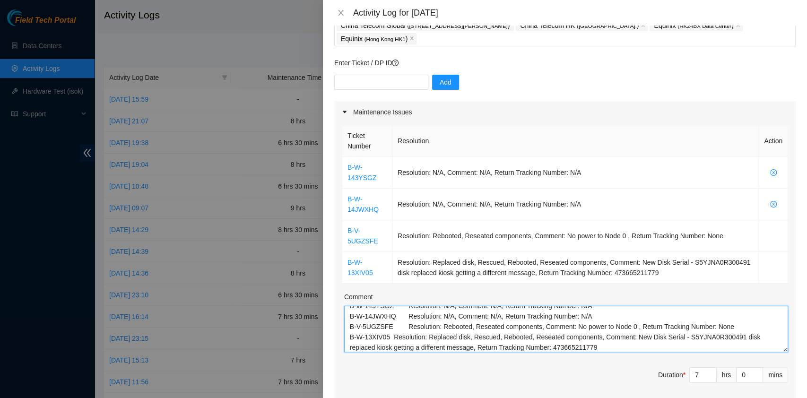
click at [406, 323] on textarea "B-W-143YSGZ Resolution: N/A, Comment: N/A, Return Tracking Number: N/A B-W-14JW…" at bounding box center [566, 329] width 444 height 46
click at [606, 338] on textarea "B-W-143YSGZ Resolution: N/A, Comment: N/A, Return Tracking Number: N/A B-W-14JW…" at bounding box center [566, 329] width 444 height 46
click at [609, 342] on textarea "B-W-143YSGZ Resolution: N/A, Comment: N/A, Return Tracking Number: N/A B-W-14JW…" at bounding box center [566, 329] width 444 height 46
paste textarea "B-W-14JMXH2 B-W-14JMXOM B-V-5OWY2PD Tracking - 473665211687 B-W-145NZ9M- B-W-13…"
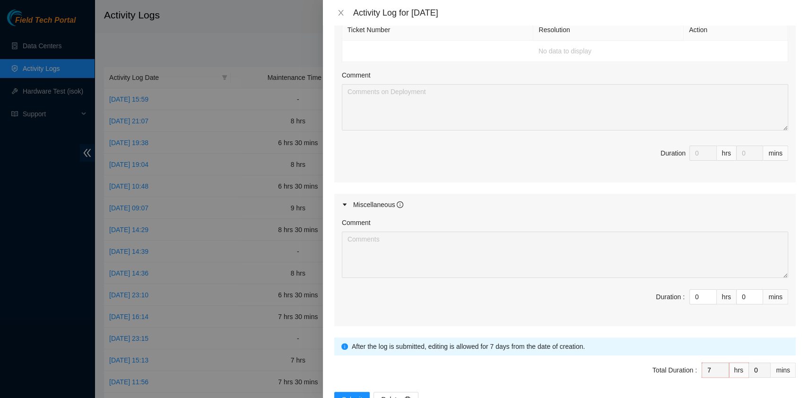
scroll to position [514, 0]
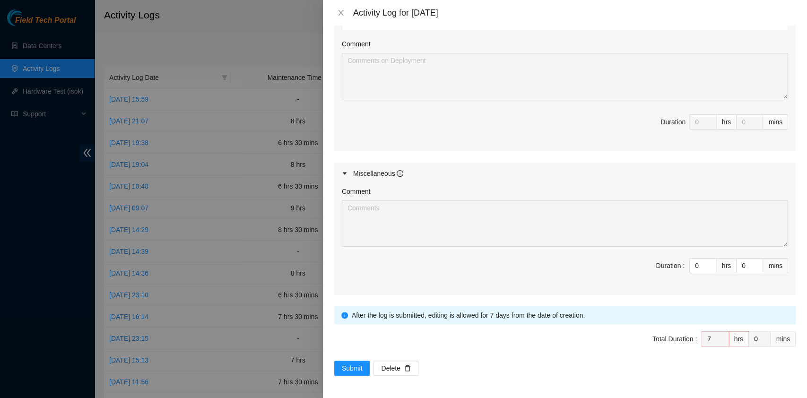
type textarea "B-W-143YSGZ Resolution: N/A, Comment: N/A, Return Tracking Number: N/A B-W-14JW…"
click at [363, 361] on button "Submit" at bounding box center [352, 368] width 36 height 15
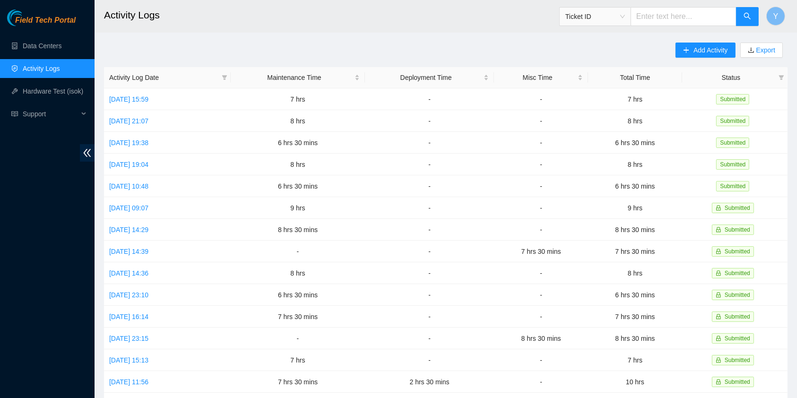
click at [361, 21] on h2 "Activity Logs" at bounding box center [376, 15] width 544 height 30
click at [148, 163] on link "[DATE] 19:04" at bounding box center [128, 165] width 39 height 8
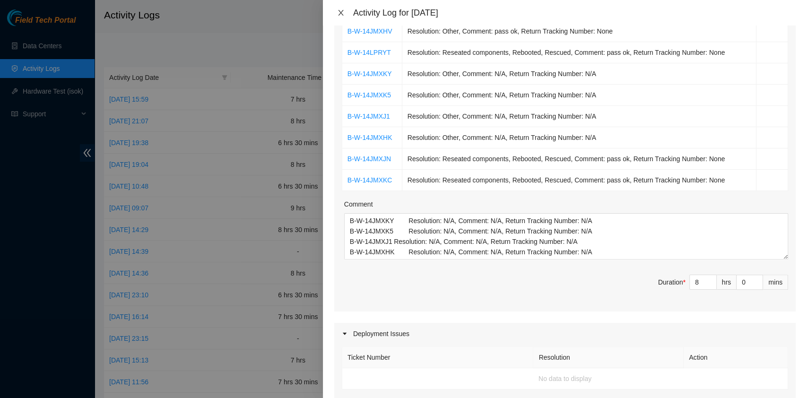
scroll to position [189, 0]
click at [343, 10] on icon "close" at bounding box center [340, 13] width 5 height 6
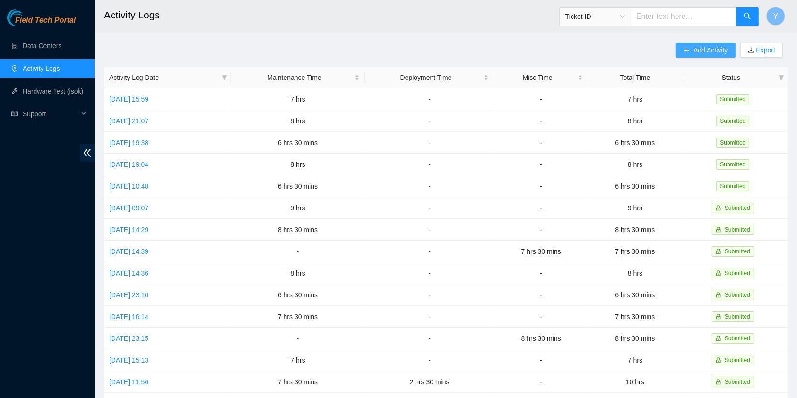
click at [706, 51] on span "Add Activity" at bounding box center [710, 50] width 34 height 10
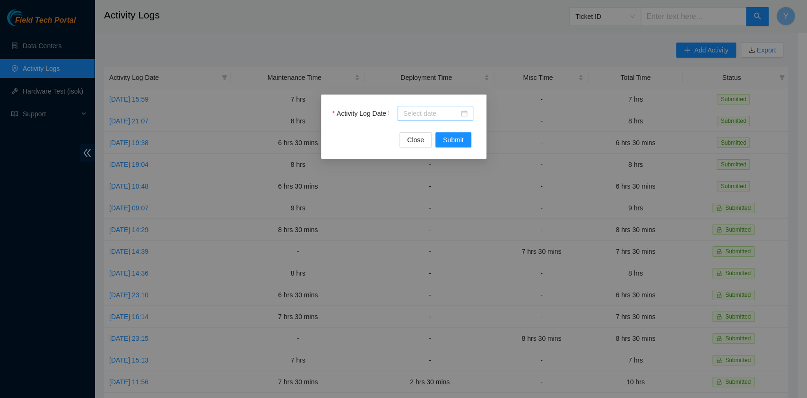
click at [428, 111] on input "Activity Log Date" at bounding box center [431, 113] width 56 height 10
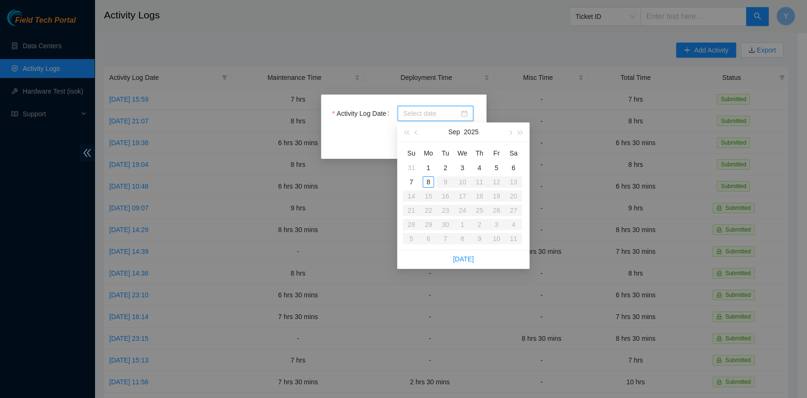
type input "[DATE]"
click at [515, 168] on div "6" at bounding box center [513, 167] width 11 height 11
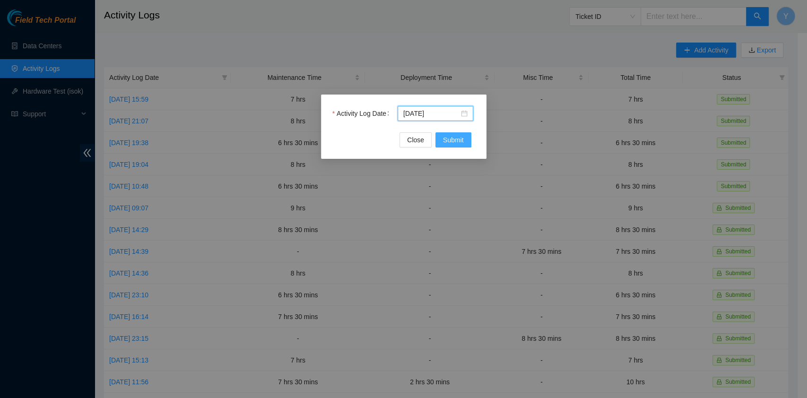
click at [460, 140] on span "Submit" at bounding box center [453, 140] width 21 height 10
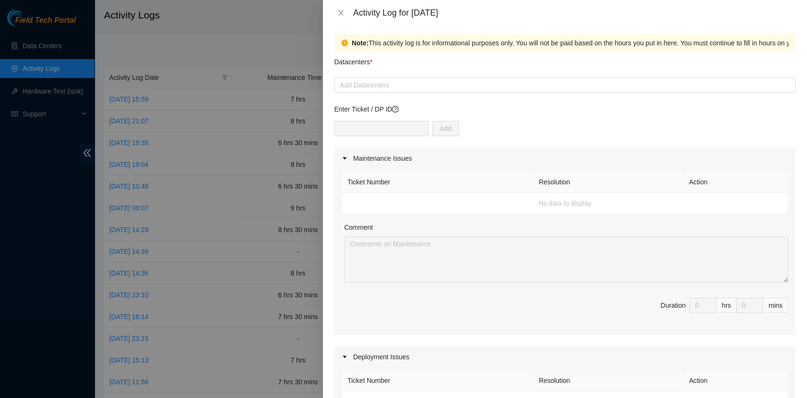
scroll to position [0, 0]
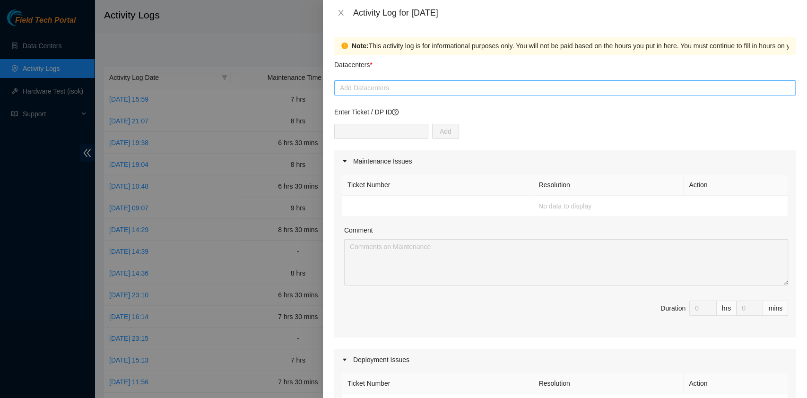
click at [389, 88] on div at bounding box center [565, 87] width 457 height 11
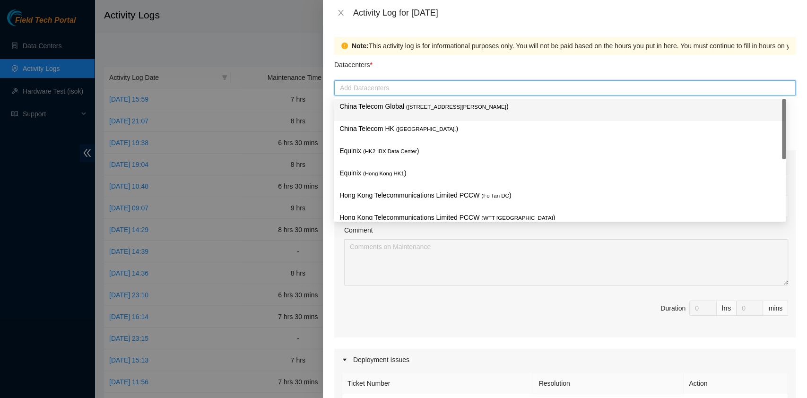
click at [380, 109] on p "China Telecom Global ( [STREET_ADDRESS][PERSON_NAME] )" at bounding box center [559, 106] width 440 height 11
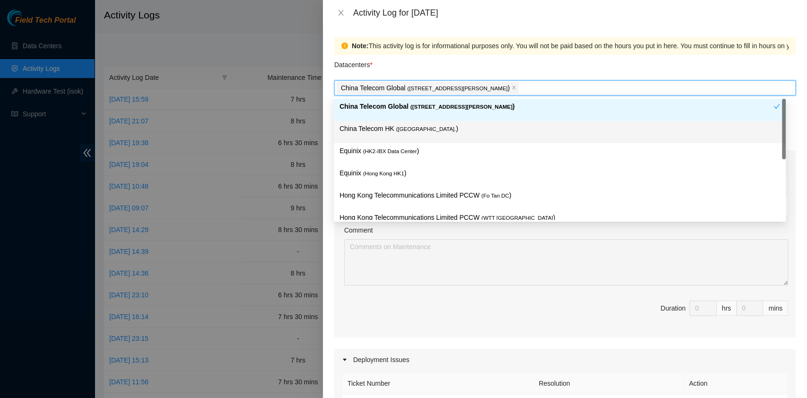
click at [373, 129] on p "China Telecom HK ( [GEOGRAPHIC_DATA] )" at bounding box center [559, 128] width 440 height 11
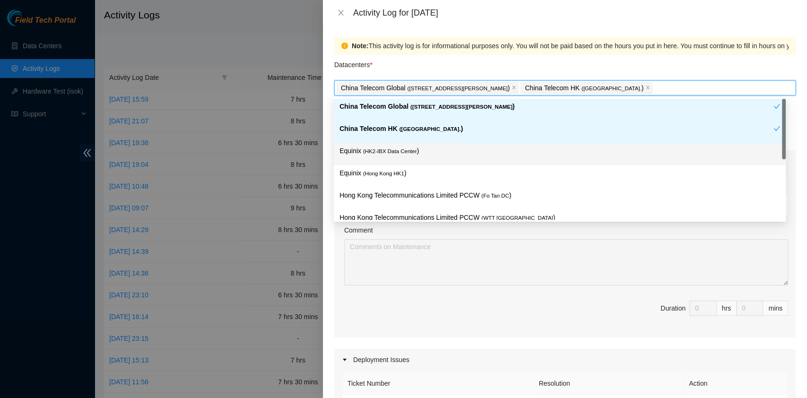
click at [371, 151] on span "( HK2-IBX Data Center" at bounding box center [390, 151] width 54 height 6
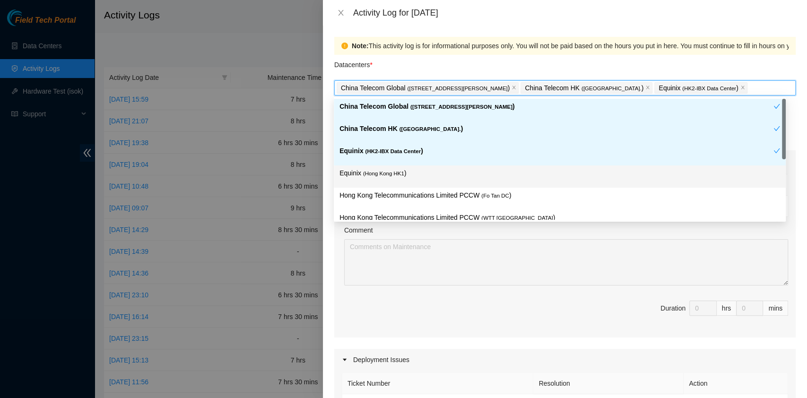
click at [374, 179] on div "Equinix ( [GEOGRAPHIC_DATA] HK1 )" at bounding box center [559, 176] width 440 height 17
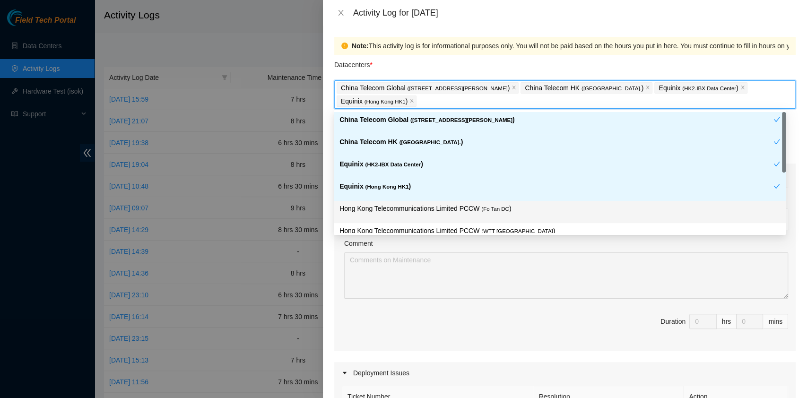
click at [420, 204] on p "Hong Kong Telecommunications Limited PCCW ( Fo Tan DC )" at bounding box center [559, 208] width 440 height 11
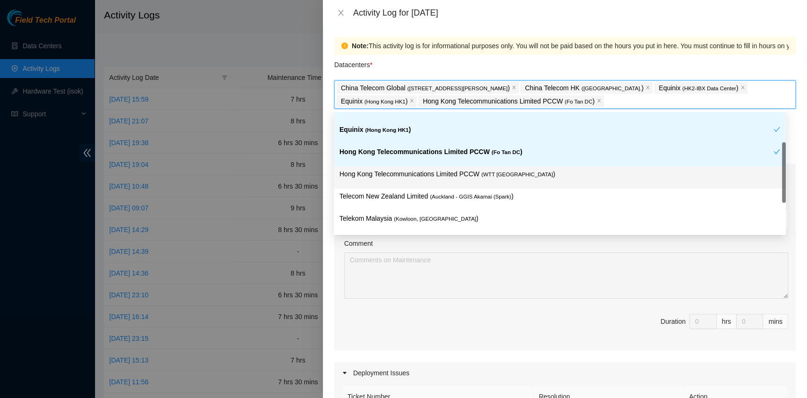
click at [471, 182] on div "Hong Kong Telecommunications Limited PCCW ( WTT [GEOGRAPHIC_DATA] )" at bounding box center [559, 177] width 440 height 17
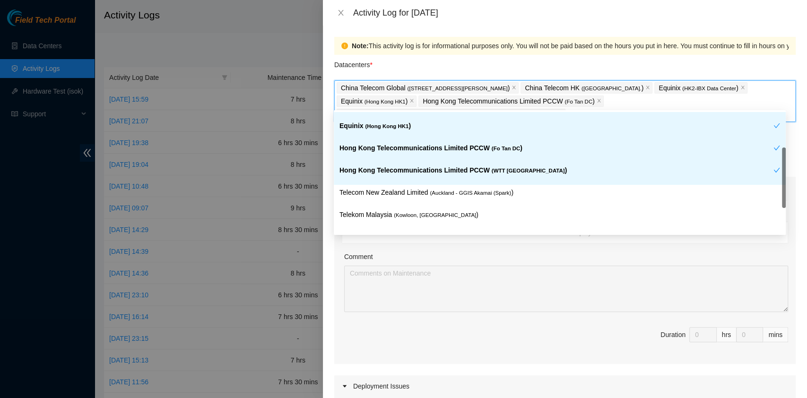
click at [467, 190] on span "( Auckland - GGIS Akamai (Spark)" at bounding box center [470, 193] width 81 height 6
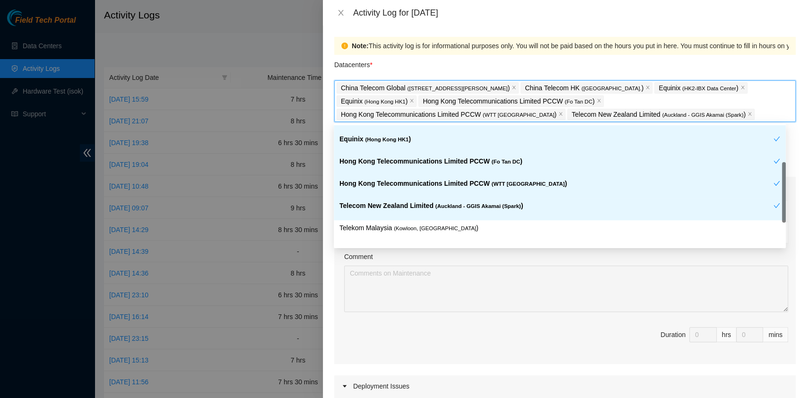
scroll to position [60, 0]
drag, startPoint x: 438, startPoint y: 216, endPoint x: 453, endPoint y: 226, distance: 18.1
click at [439, 217] on div "Telecom New Zealand Limited ( Auckland - GGIS Akamai (Spark) )" at bounding box center [556, 208] width 434 height 17
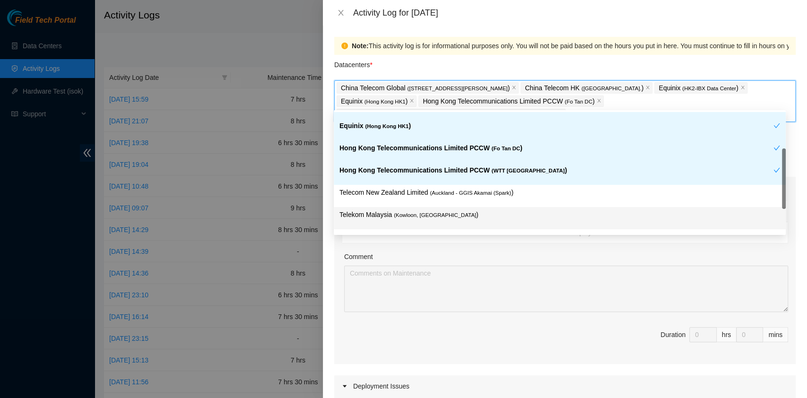
drag, startPoint x: 480, startPoint y: 184, endPoint x: 503, endPoint y: 197, distance: 26.0
click at [480, 185] on div "Telecom New Zealand Limited ( Auckland - GGIS Akamai (Spark) )" at bounding box center [560, 196] width 452 height 22
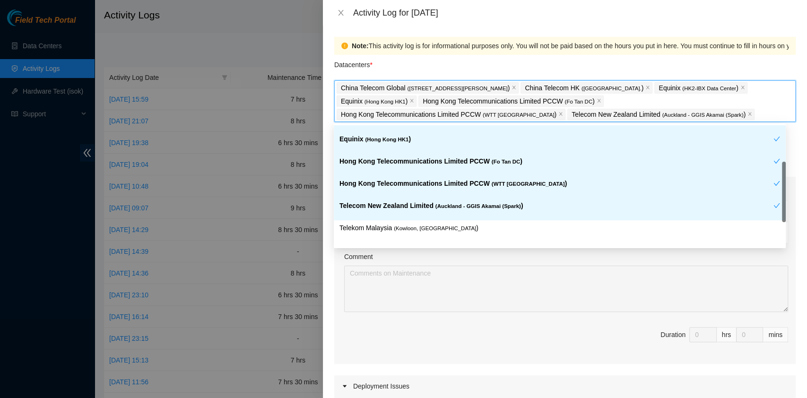
click at [515, 204] on p "Telecom New Zealand Limited ( Auckland - GGIS Akamai (Spark) )" at bounding box center [556, 205] width 434 height 11
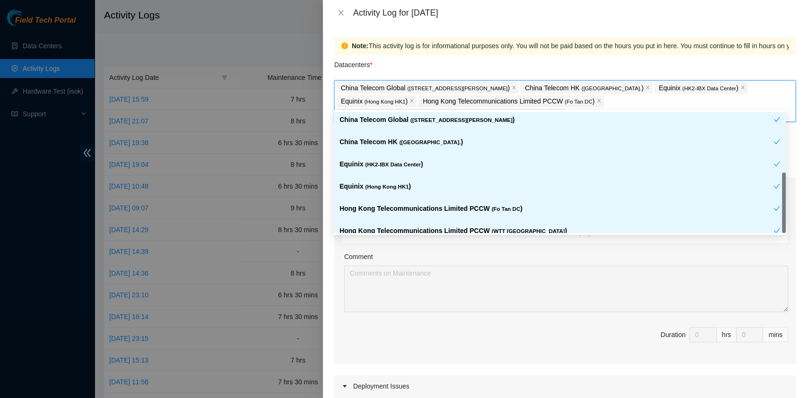
scroll to position [101, 0]
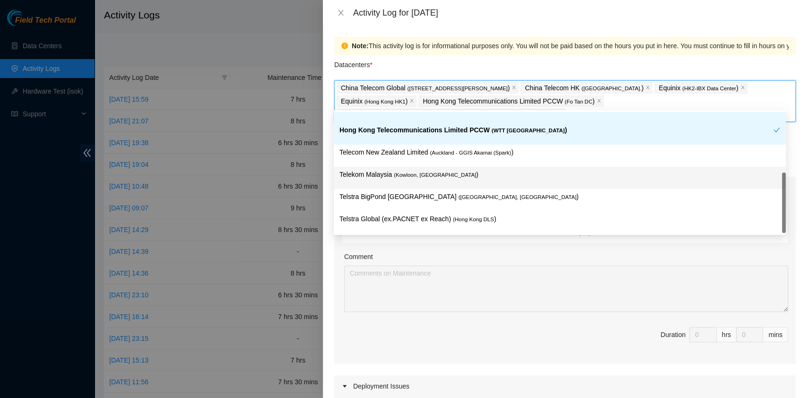
click at [453, 180] on div "Telekom Malaysia ( [GEOGRAPHIC_DATA], [GEOGRAPHIC_DATA] )" at bounding box center [559, 177] width 440 height 17
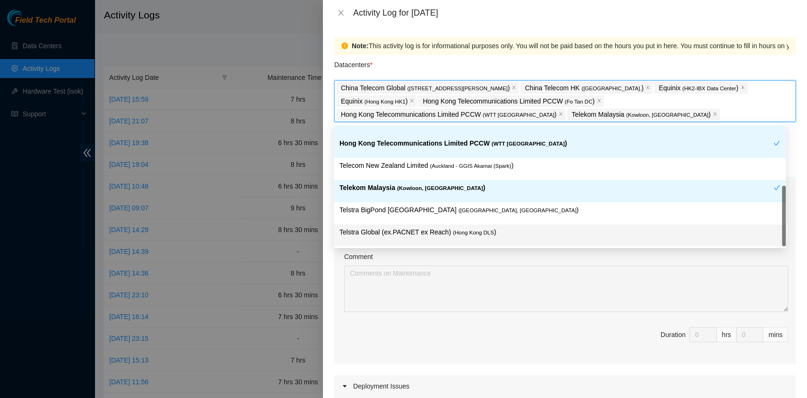
click at [484, 236] on p "Telstra Global (ex.PACNET ex Reach) ( [GEOGRAPHIC_DATA] DLS )" at bounding box center [559, 232] width 440 height 11
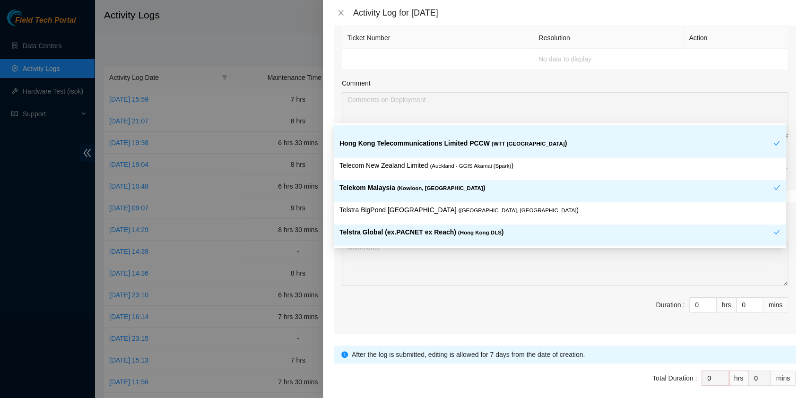
scroll to position [411, 0]
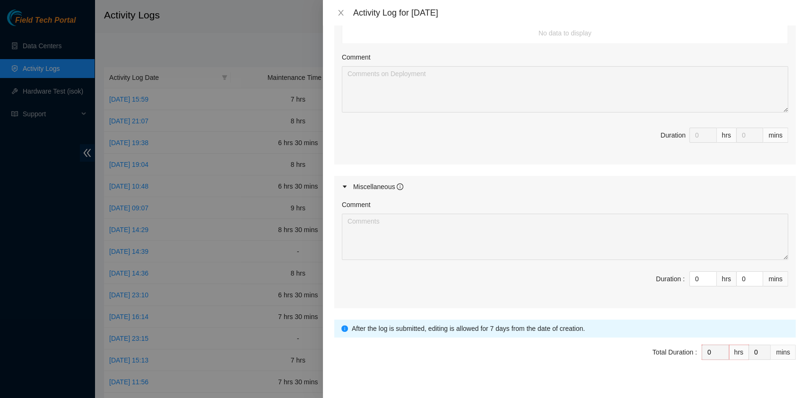
drag, startPoint x: 696, startPoint y: 268, endPoint x: 678, endPoint y: 268, distance: 18.0
click at [678, 271] on span "Duration : 0 hrs 0 mins" at bounding box center [565, 284] width 446 height 26
drag, startPoint x: 691, startPoint y: 264, endPoint x: 654, endPoint y: 264, distance: 37.3
click at [654, 271] on span "Duration : 0 hrs 0 mins" at bounding box center [565, 284] width 446 height 26
type input "8"
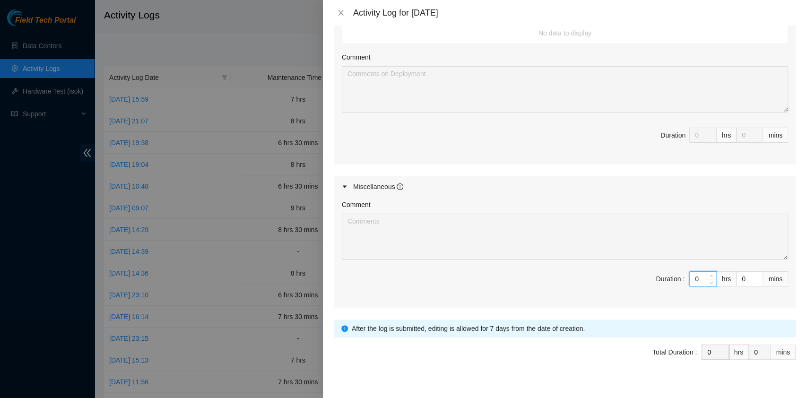
type input "8"
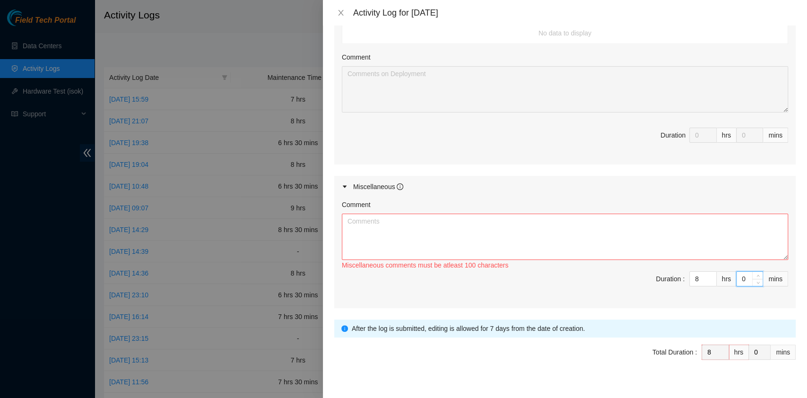
type input "3"
type input "30"
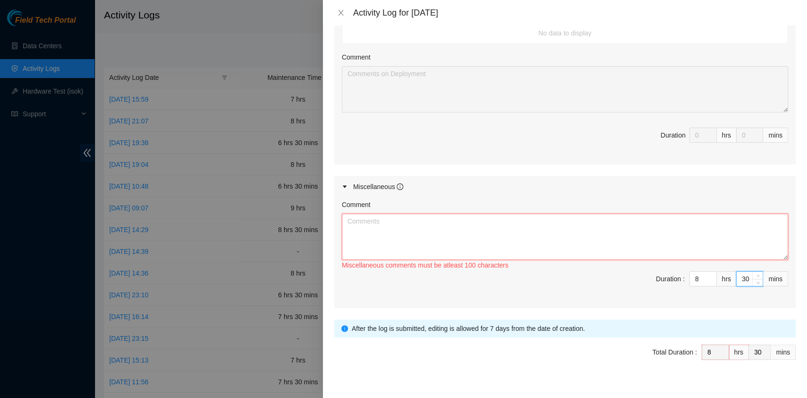
click at [458, 232] on textarea "Comment" at bounding box center [565, 237] width 446 height 46
paste textarea "Comment Comment Comment ……………………………………………………. Arranging and coordinating statio…"
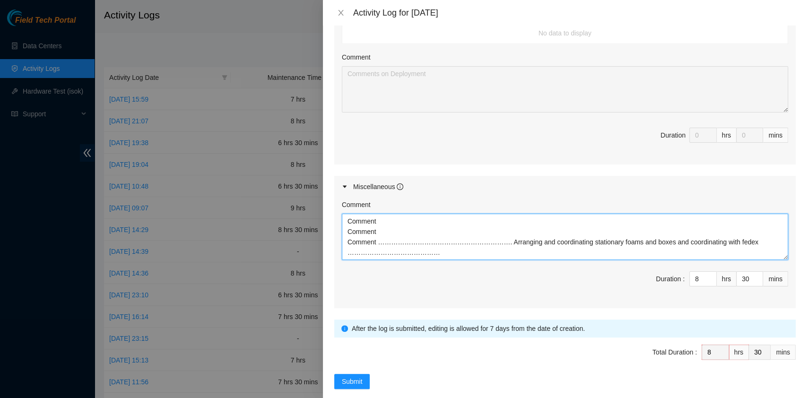
scroll to position [28, 0]
type textarea "Comment Comment Comment ……………………………………………………. Arranging and coordinating statio…"
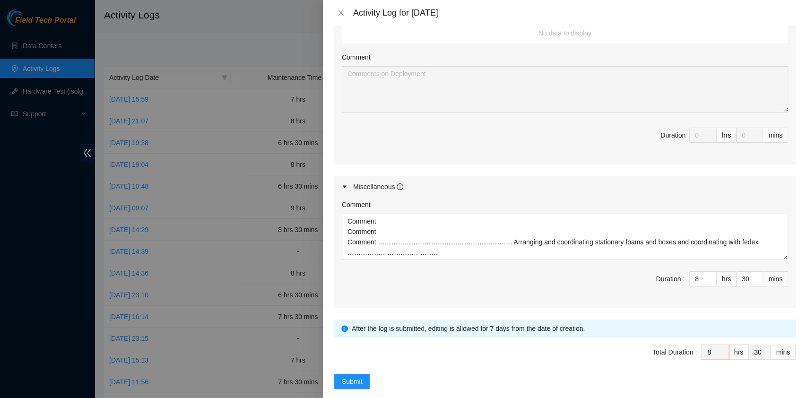
click at [357, 354] on span "Total Duration : 8 hrs 30 mins" at bounding box center [564, 358] width 461 height 26
click at [353, 376] on span "Submit" at bounding box center [352, 381] width 21 height 10
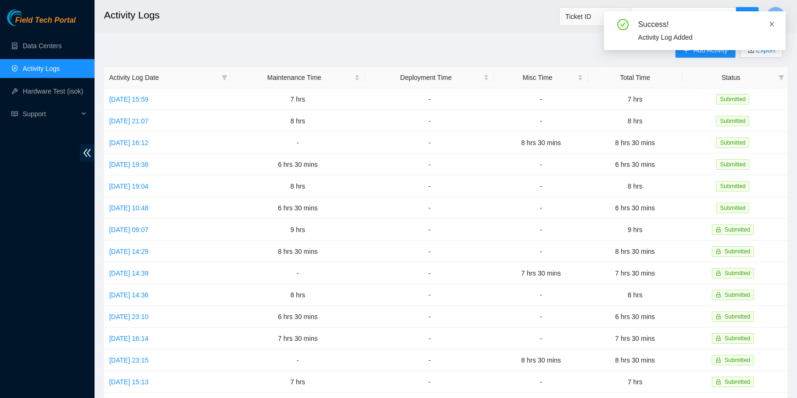
click at [774, 25] on icon "close" at bounding box center [772, 24] width 7 height 7
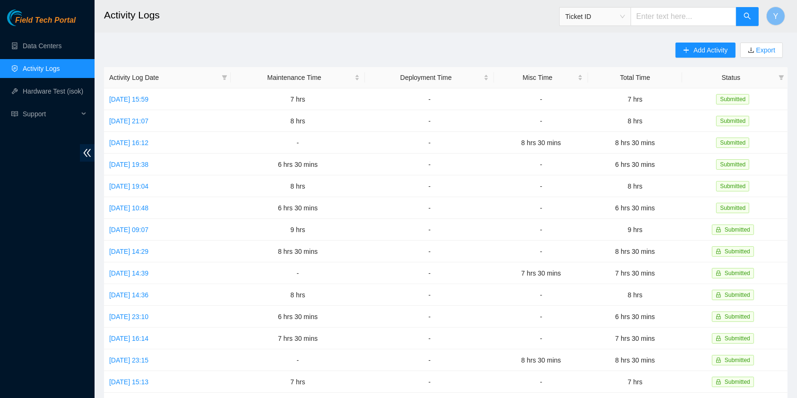
click at [0, 219] on div "Field Tech Portal Data Centers Activity Logs Hardware Test (isok) Support" at bounding box center [47, 203] width 95 height 389
click at [704, 52] on span "Add Activity" at bounding box center [710, 50] width 34 height 10
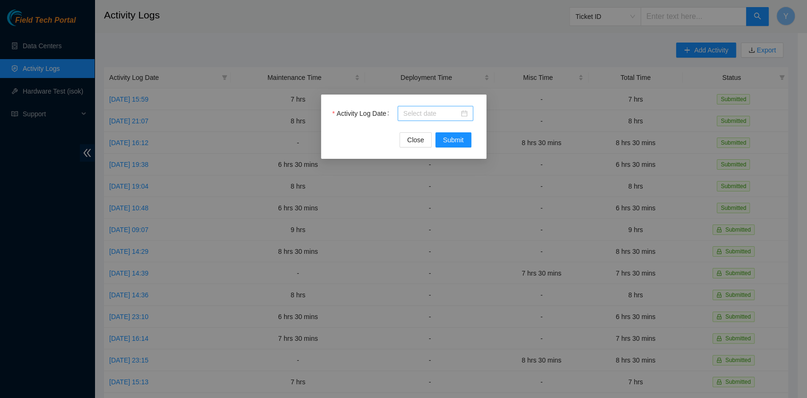
click at [427, 117] on input "Activity Log Date" at bounding box center [431, 113] width 56 height 10
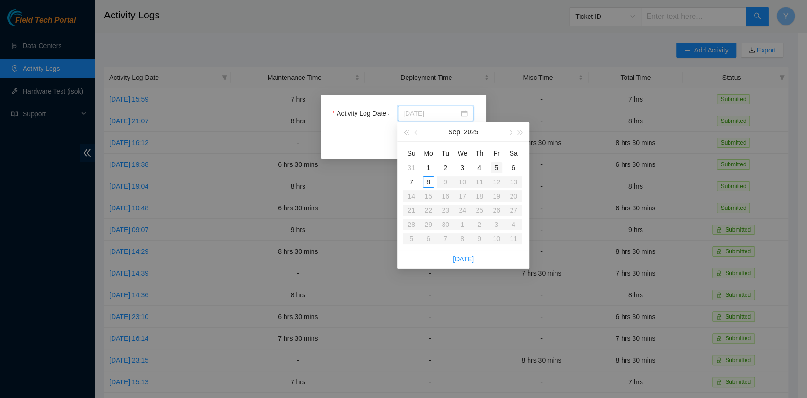
type input "[DATE]"
click at [501, 168] on div "5" at bounding box center [496, 167] width 11 height 11
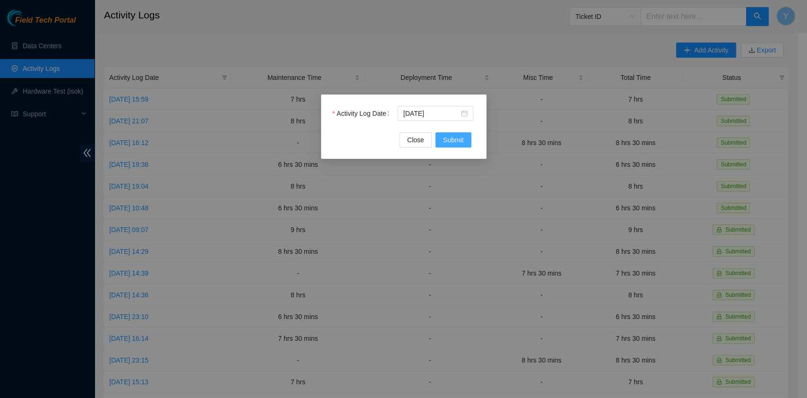
click at [461, 135] on span "Submit" at bounding box center [453, 140] width 21 height 10
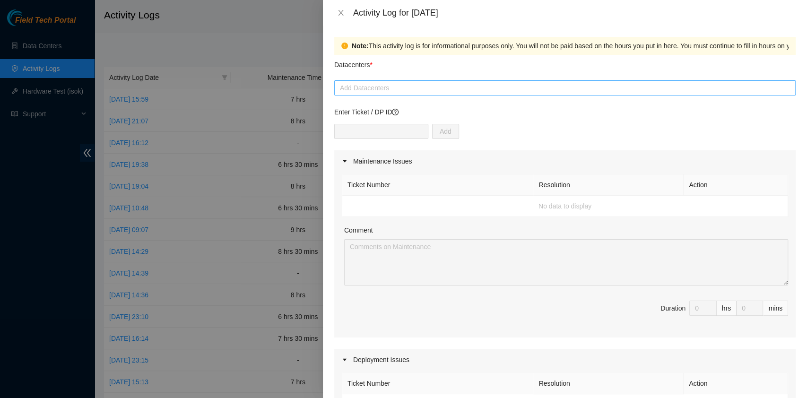
click at [414, 91] on div "Add Datacenters" at bounding box center [564, 87] width 461 height 15
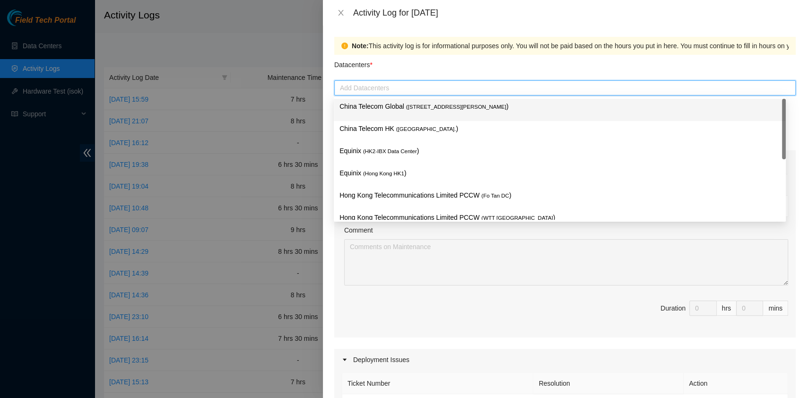
click at [415, 87] on div at bounding box center [565, 87] width 457 height 11
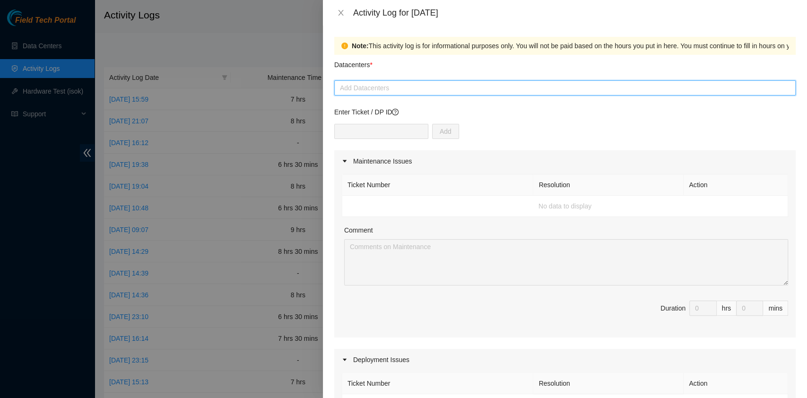
click at [410, 117] on p "Enter Ticket / DP ID" at bounding box center [564, 112] width 461 height 10
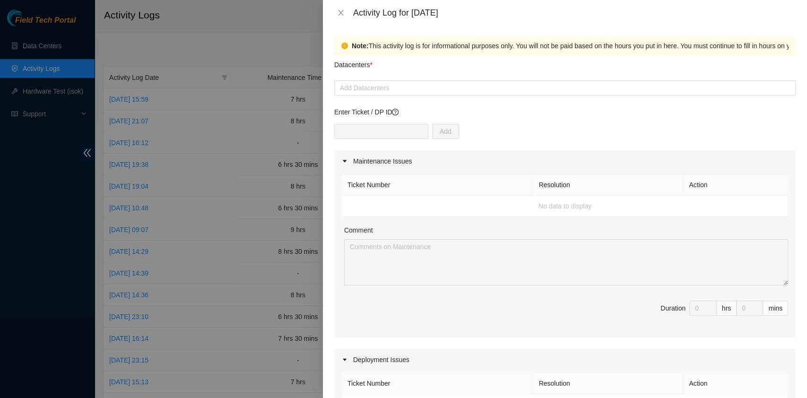
click at [403, 83] on div at bounding box center [565, 87] width 457 height 11
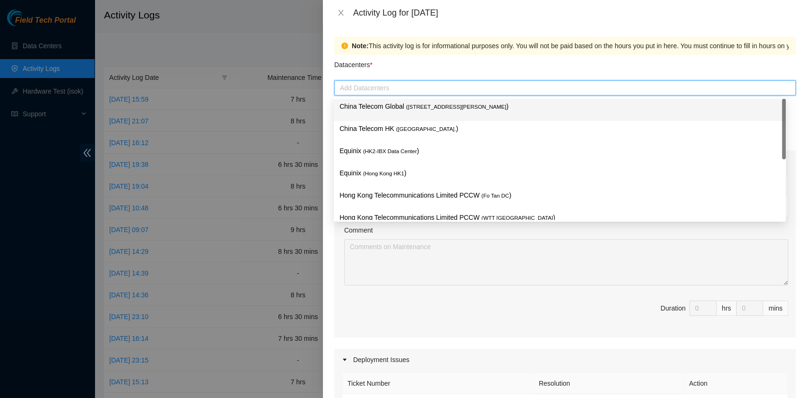
click at [395, 108] on p "China Telecom Global ( [STREET_ADDRESS][PERSON_NAME] )" at bounding box center [559, 106] width 440 height 11
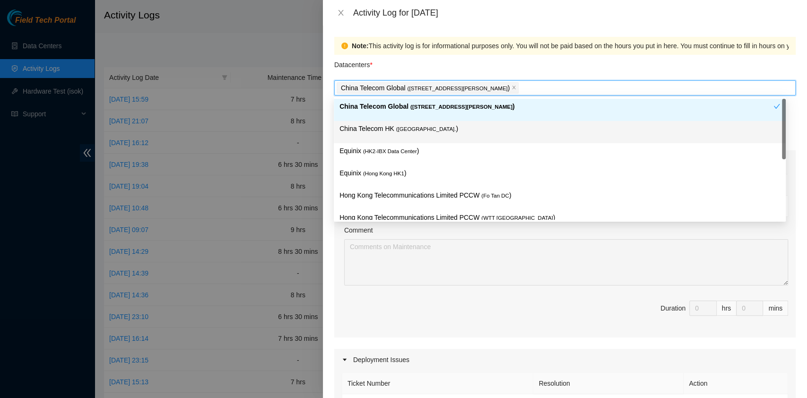
click at [393, 133] on p "China Telecom HK ( [GEOGRAPHIC_DATA] )" at bounding box center [559, 128] width 440 height 11
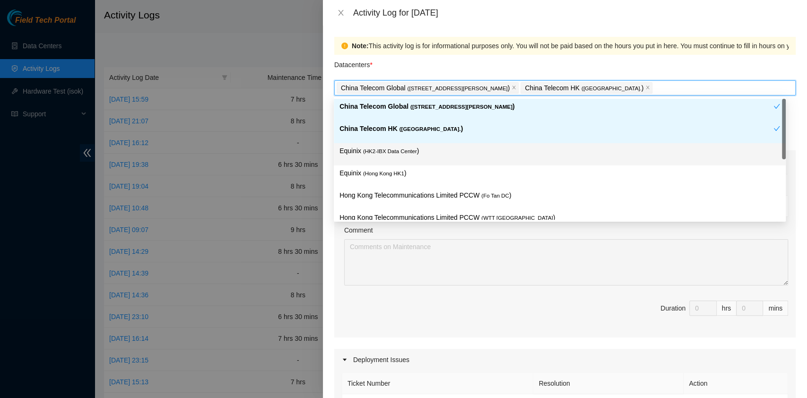
click at [393, 157] on div "Equinix ( HK2-IBX Data Center )" at bounding box center [559, 154] width 440 height 17
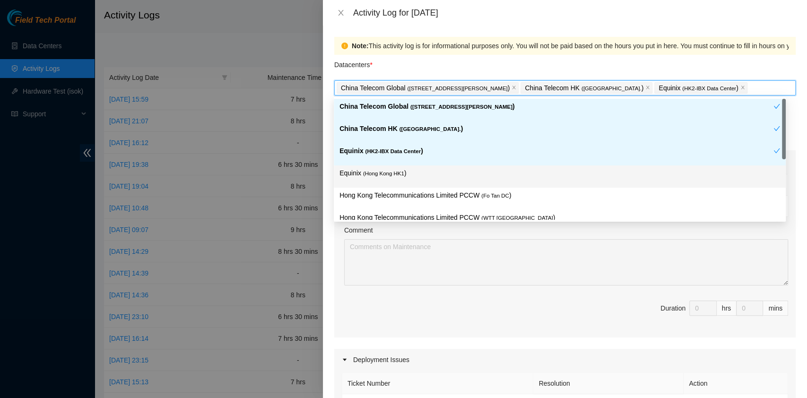
click at [392, 173] on span "( [GEOGRAPHIC_DATA] HK1" at bounding box center [383, 174] width 41 height 6
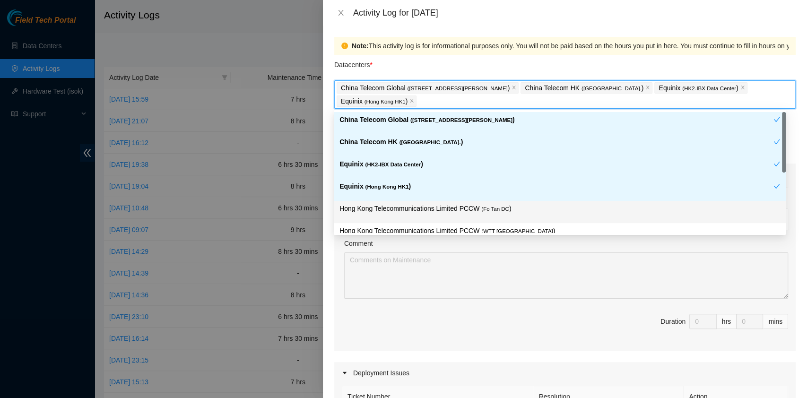
click at [418, 204] on p "Hong Kong Telecommunications Limited PCCW ( Fo Tan DC )" at bounding box center [559, 208] width 440 height 11
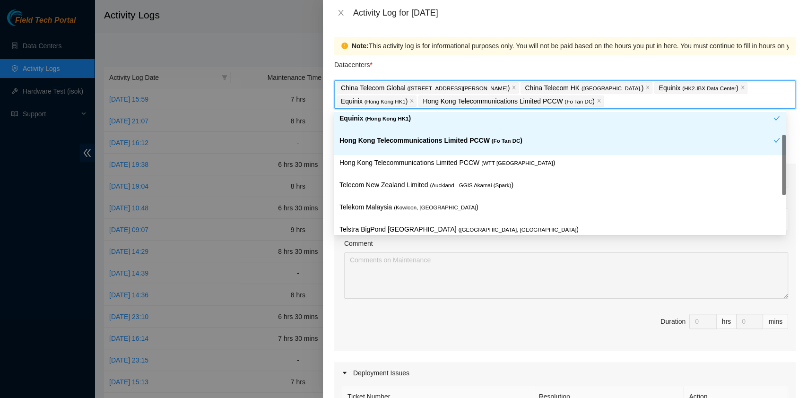
scroll to position [101, 0]
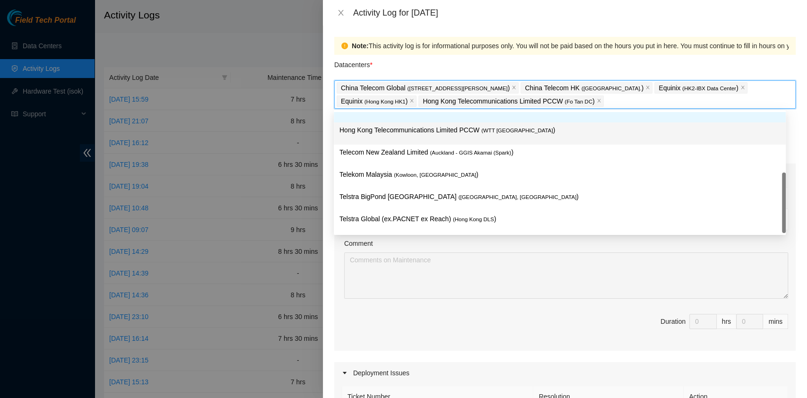
click at [477, 126] on p "Hong Kong Telecommunications Limited PCCW ( WTT [GEOGRAPHIC_DATA] )" at bounding box center [559, 130] width 440 height 11
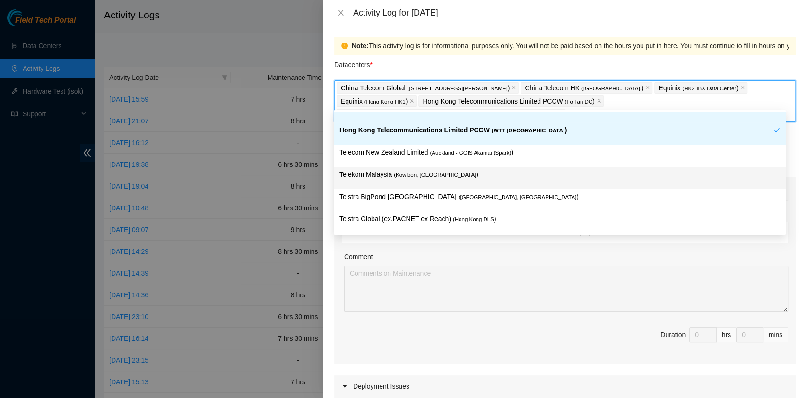
click at [448, 172] on p "Telekom Malaysia ( [GEOGRAPHIC_DATA], [GEOGRAPHIC_DATA] )" at bounding box center [559, 174] width 440 height 11
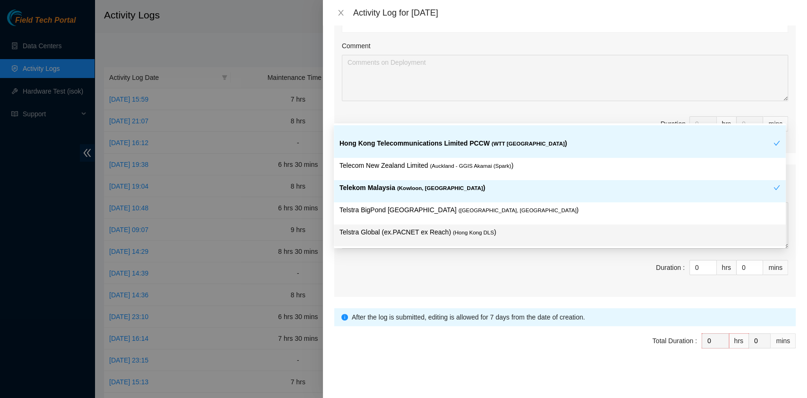
scroll to position [411, 0]
click at [549, 328] on form "Datacenters * China Telecom Global ( [STREET_ADDRESS][PERSON_NAME] Telecom HK (…" at bounding box center [564, 10] width 461 height 732
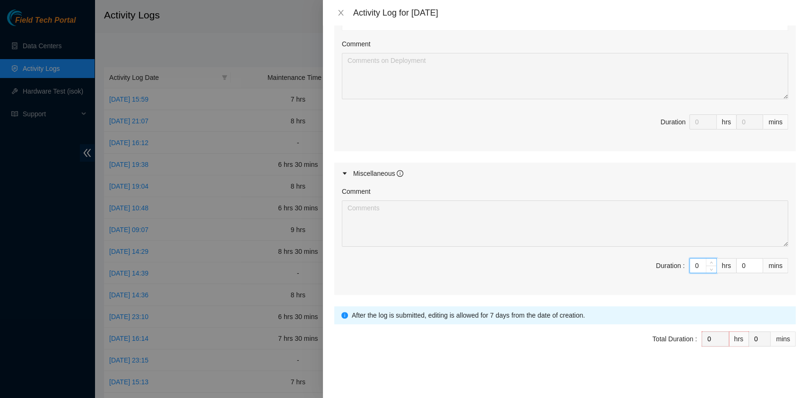
drag, startPoint x: 688, startPoint y: 268, endPoint x: 659, endPoint y: 267, distance: 28.9
click at [659, 267] on span "Duration : 0 hrs 0 mins" at bounding box center [565, 271] width 446 height 26
type input "8"
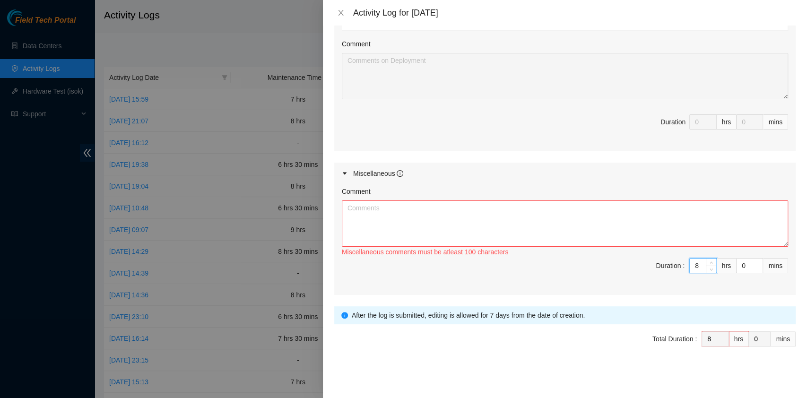
type input "8"
click at [596, 226] on textarea "Comment" at bounding box center [565, 223] width 446 height 46
paste textarea "DP77188 DP77187 DP80135 DP83102 DP83104 DP80469 DP76877 DP83429 - DP83430 DP811…"
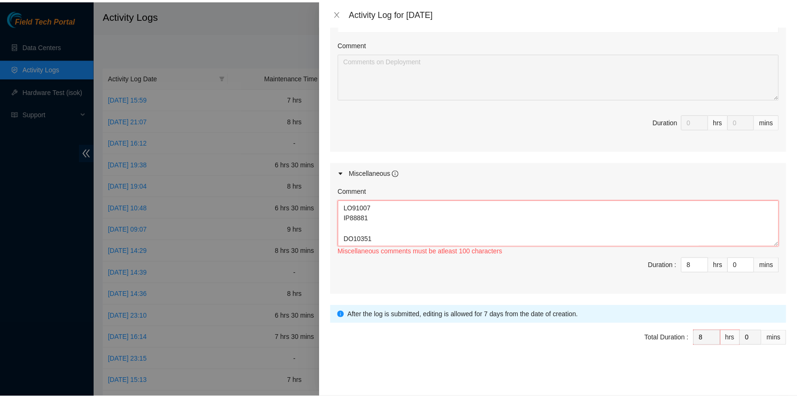
scroll to position [964, 0]
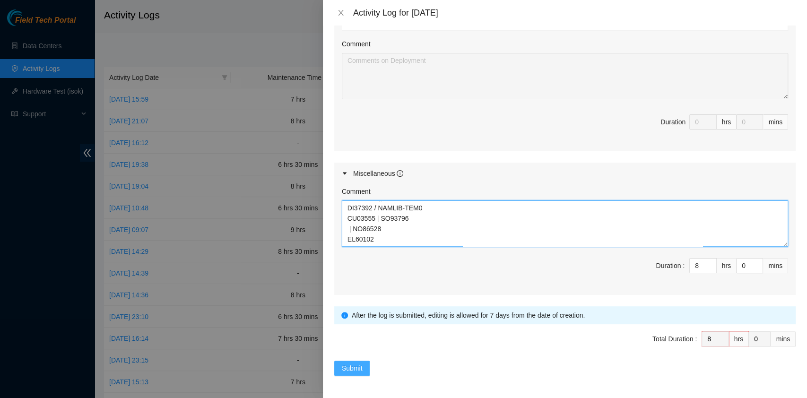
type textarea "DP77188 DP77187 DP80135 DP83102 DP83104 DP80469 DP76877 DP83429 - DP83430 DP811…"
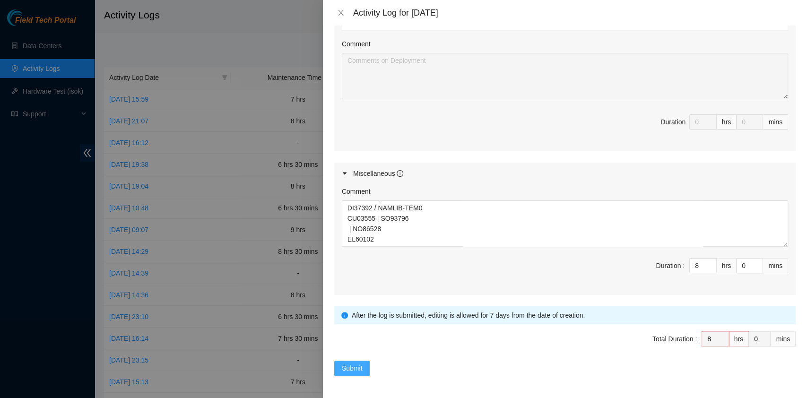
click at [342, 365] on span "Submit" at bounding box center [352, 368] width 21 height 10
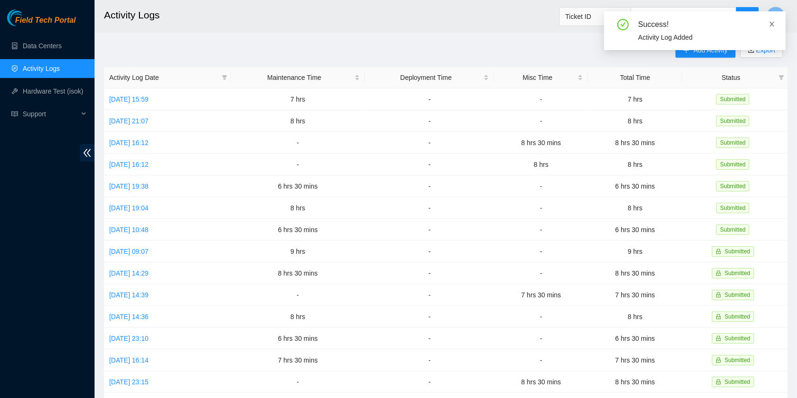
click at [771, 22] on icon "close" at bounding box center [772, 24] width 7 height 7
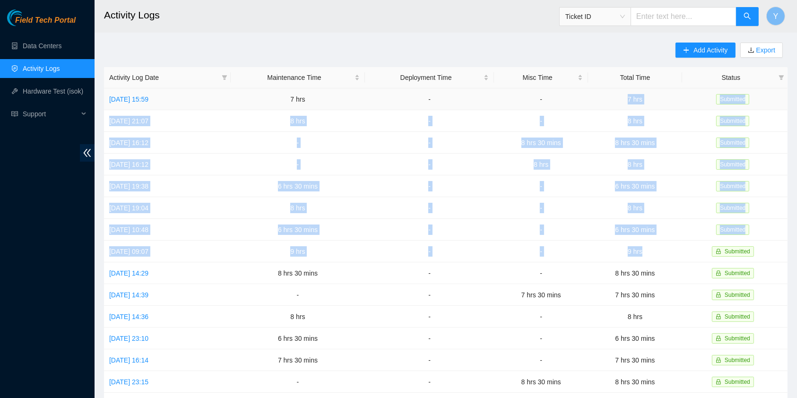
drag, startPoint x: 656, startPoint y: 256, endPoint x: 616, endPoint y: 100, distance: 160.8
click at [616, 100] on tbody "[DATE] 15:59 7 hrs - - 7 hrs Submitted [DATE] 21:07 8 hrs - - 8 hrs Submitted […" at bounding box center [445, 305] width 683 height 435
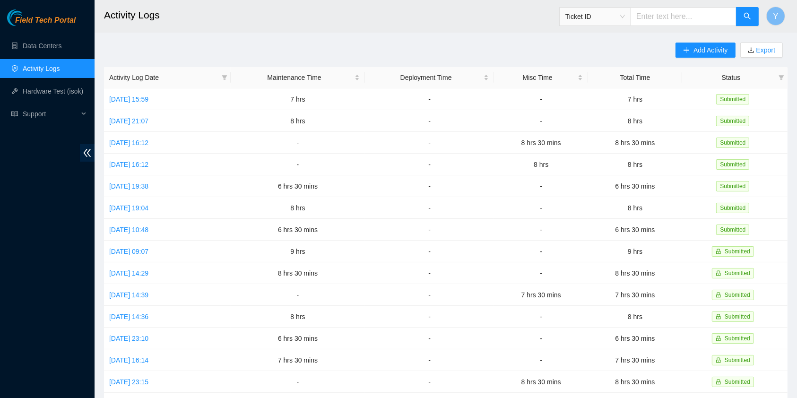
click at [329, 49] on div "Add Activity Export Activity Log Date Maintenance Time Deployment Time Misc Tim…" at bounding box center [445, 298] width 683 height 511
click at [768, 12] on button "Y" at bounding box center [775, 16] width 19 height 19
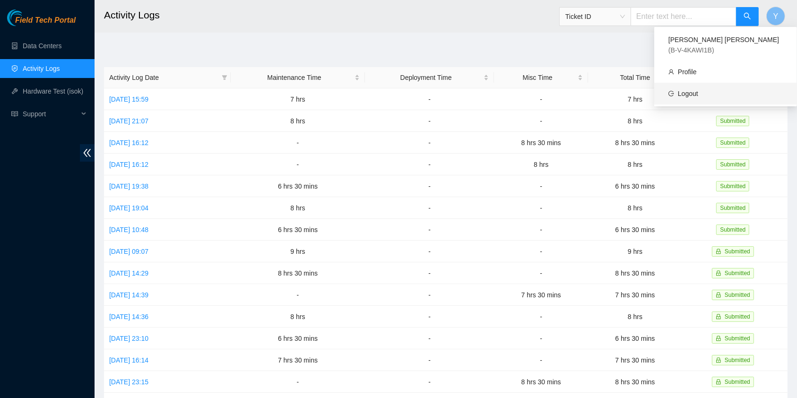
click at [698, 90] on link "Logout" at bounding box center [688, 94] width 20 height 8
